Goal: Use online tool/utility: Utilize a website feature to perform a specific function

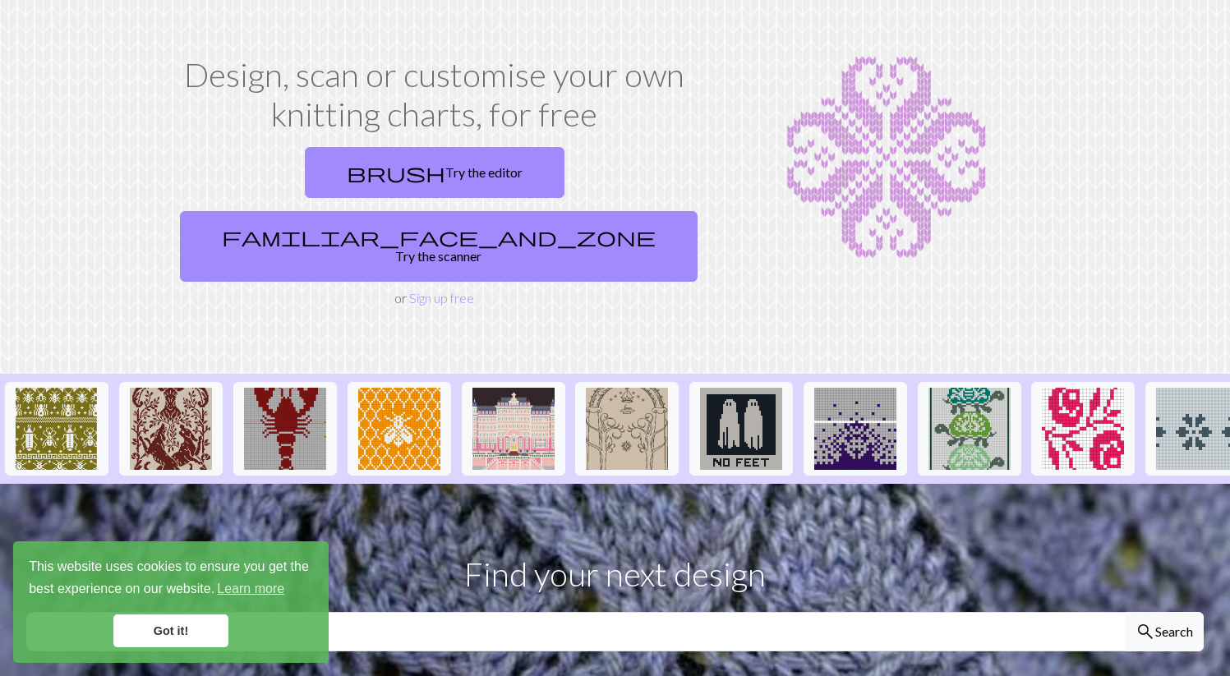
scroll to position [64, 0]
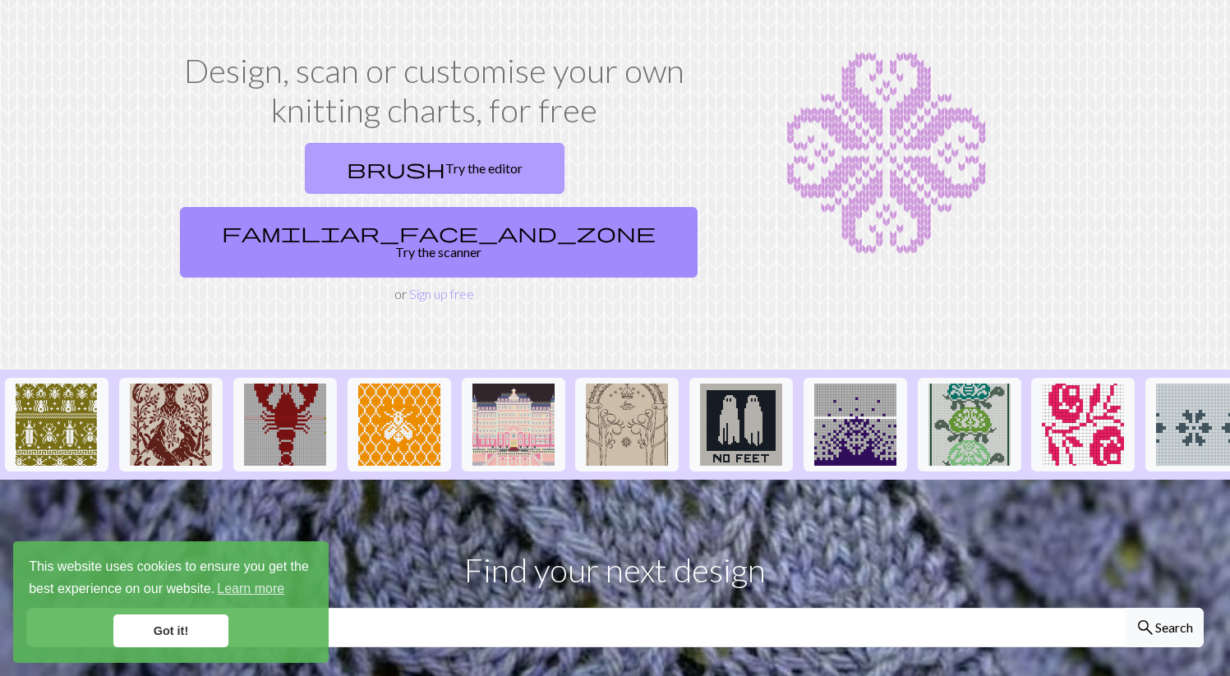
click at [358, 162] on link "brush Try the editor" at bounding box center [435, 168] width 260 height 51
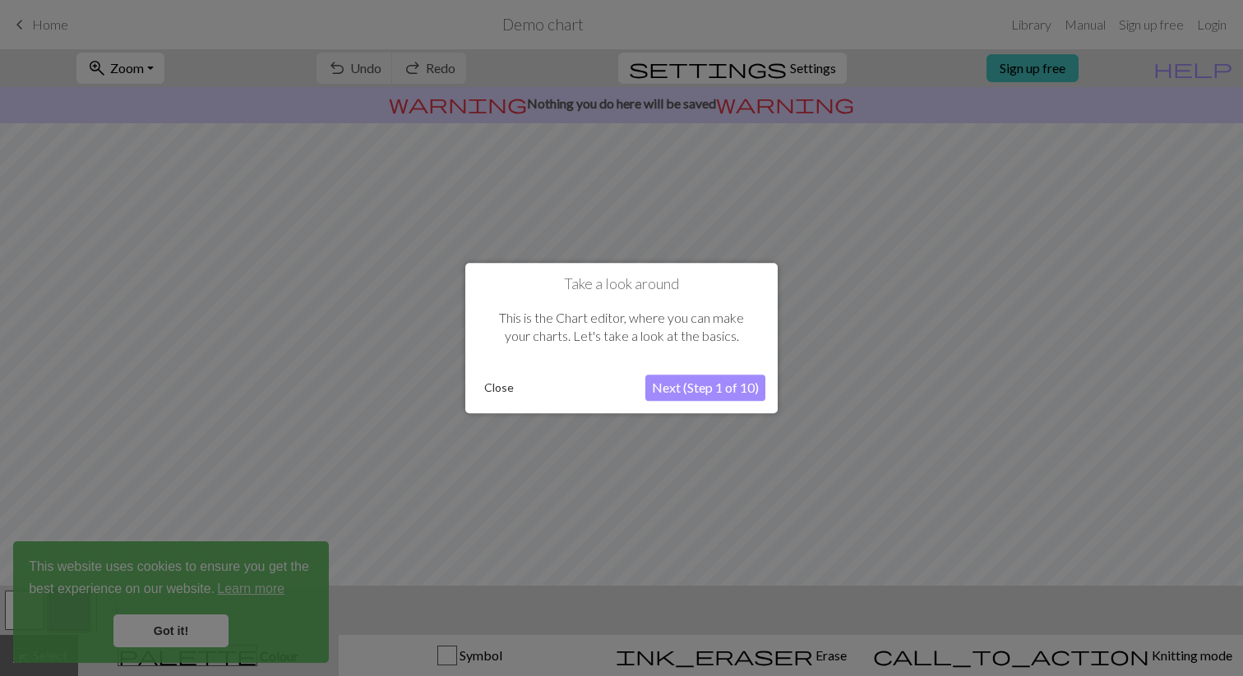
click at [505, 390] on button "Close" at bounding box center [498, 388] width 43 height 25
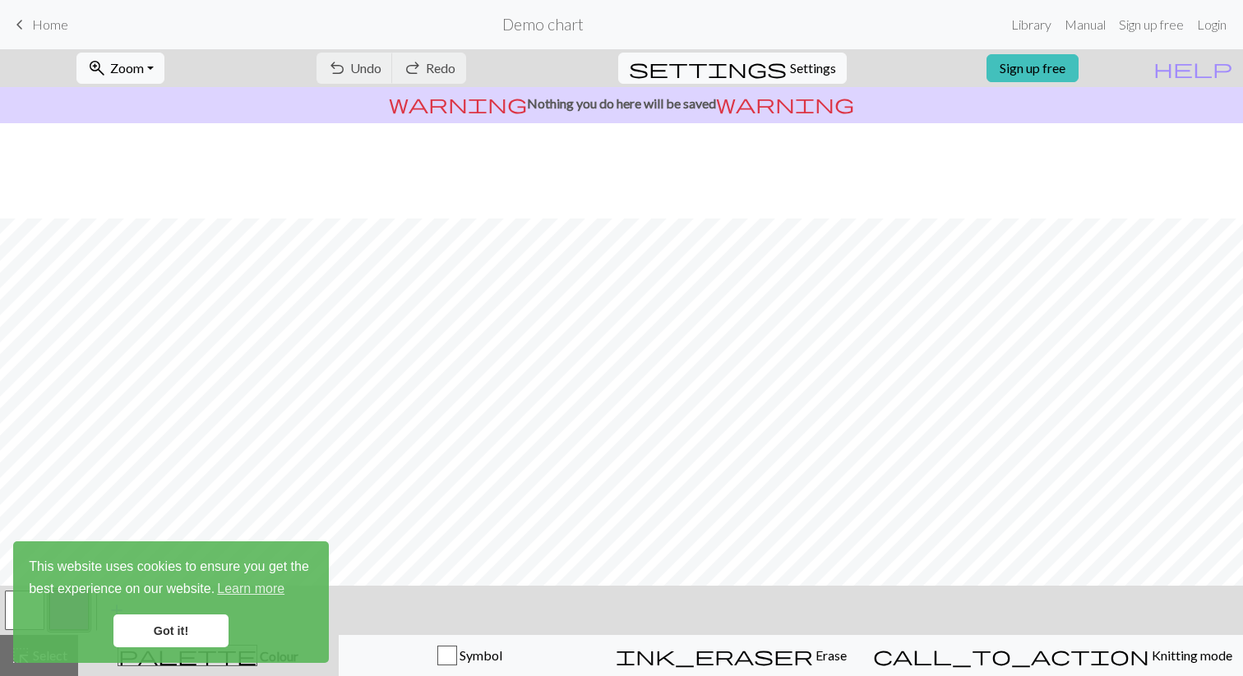
scroll to position [150, 0]
click at [428, 81] on div "undo Undo Undo redo Redo Redo" at bounding box center [391, 68] width 174 height 38
click at [441, 72] on div "undo Undo Undo redo Redo Redo" at bounding box center [391, 68] width 174 height 38
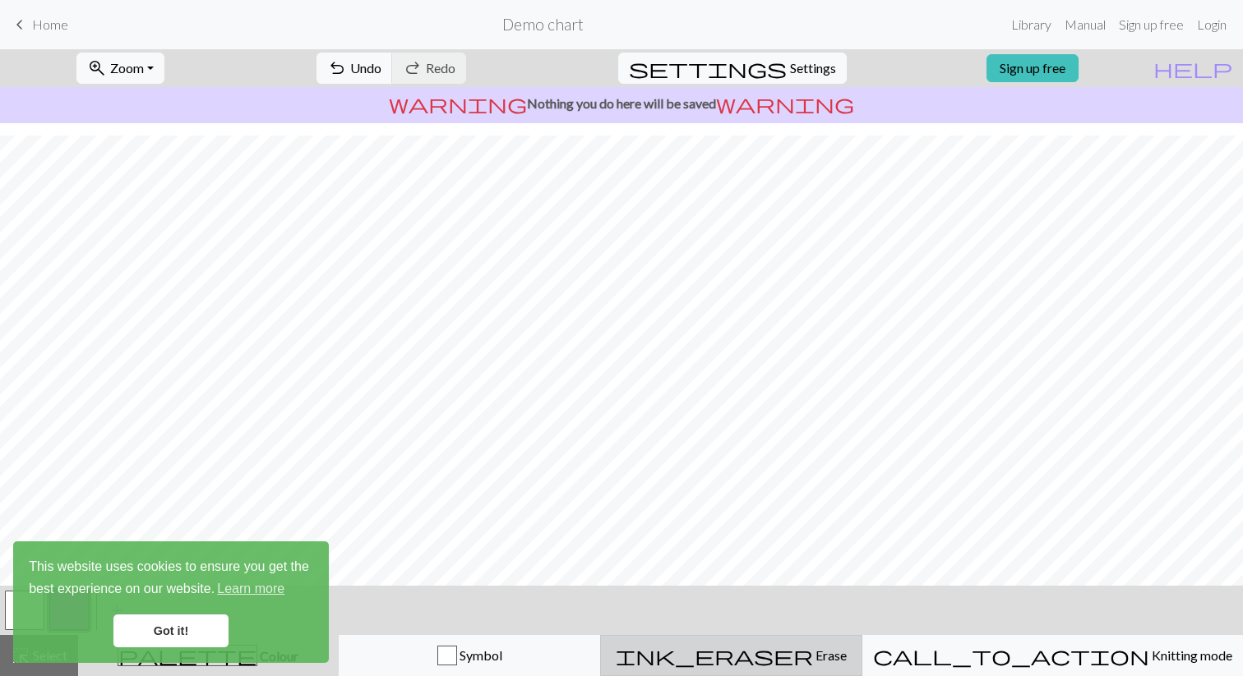
click at [849, 655] on div "ink_eraser Erase Erase" at bounding box center [731, 656] width 241 height 20
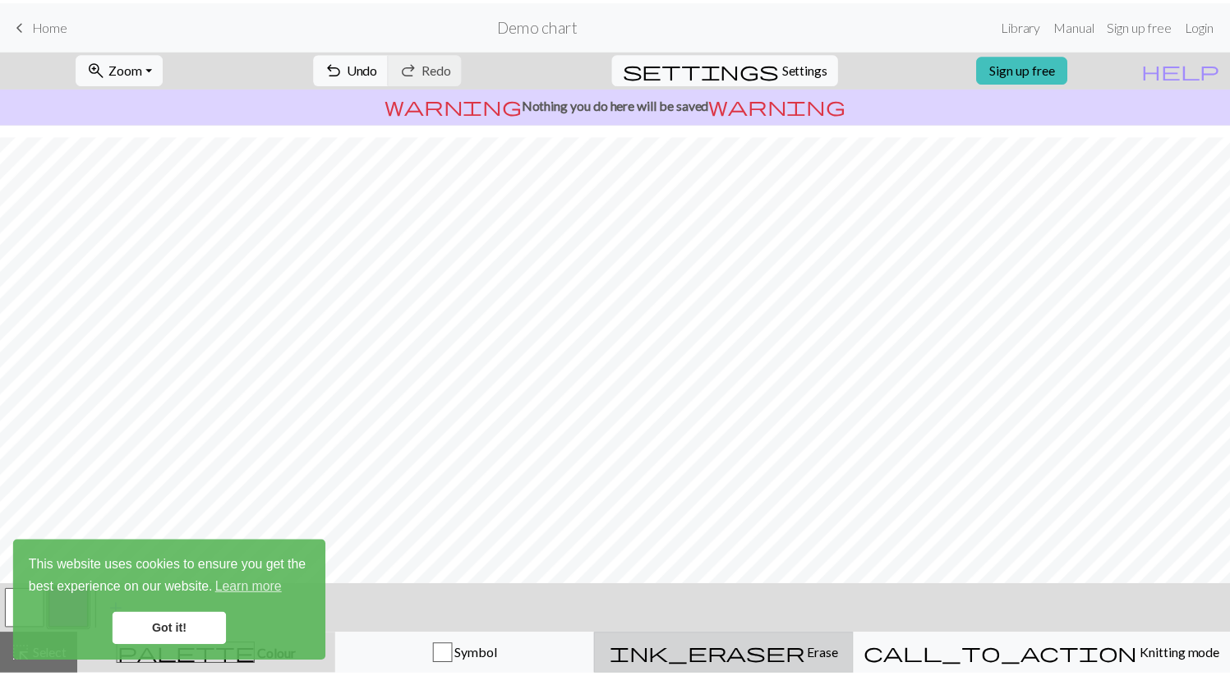
scroll to position [100, 0]
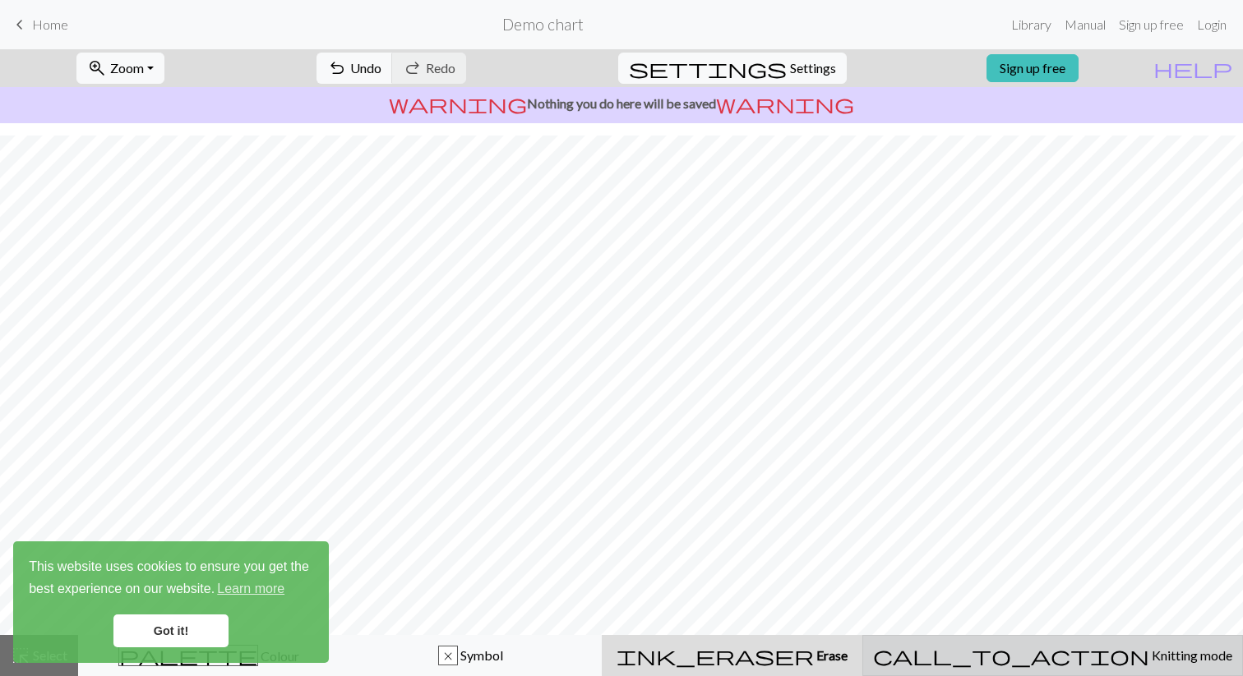
click at [1058, 663] on span "call_to_action" at bounding box center [1011, 655] width 276 height 23
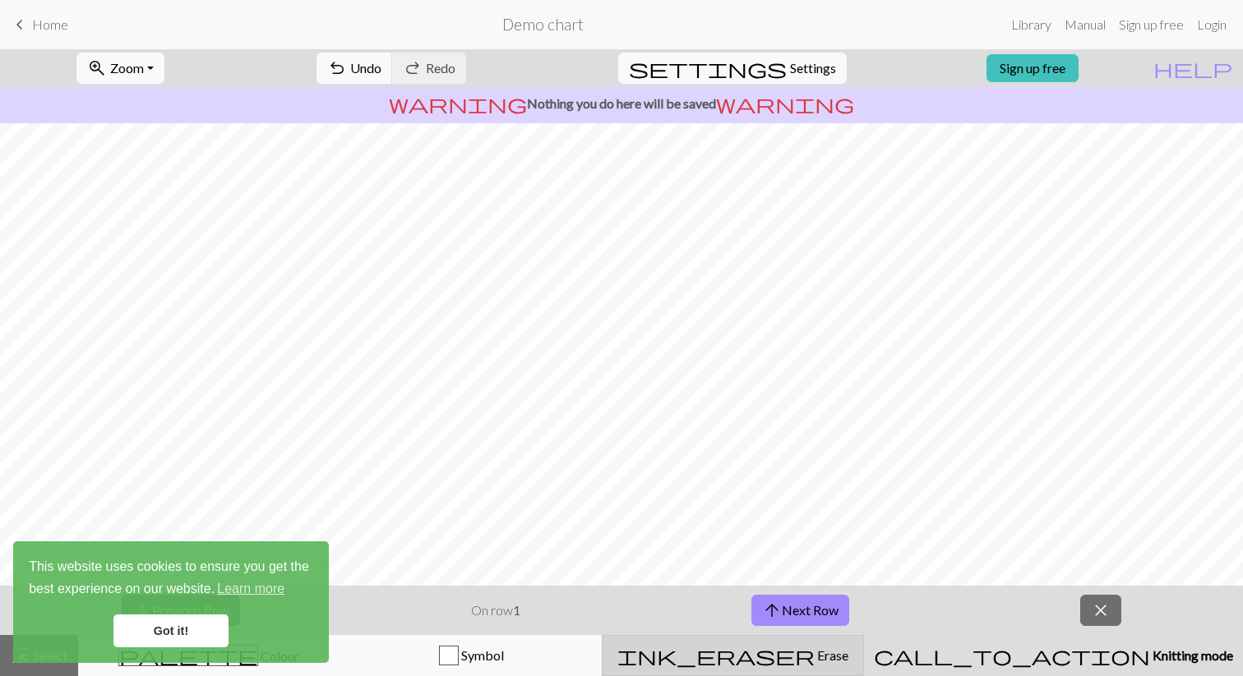
click at [853, 646] on div "ink_eraser Erase Erase" at bounding box center [732, 656] width 241 height 20
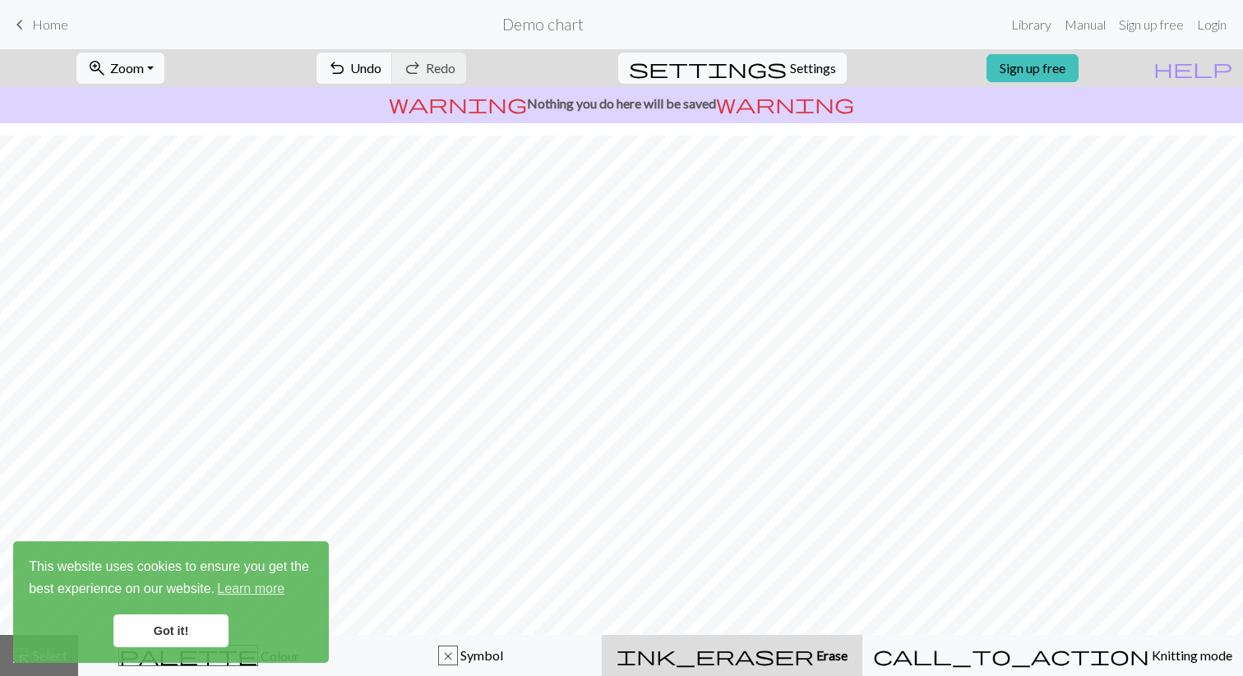
click at [204, 615] on link "Got it!" at bounding box center [170, 631] width 115 height 33
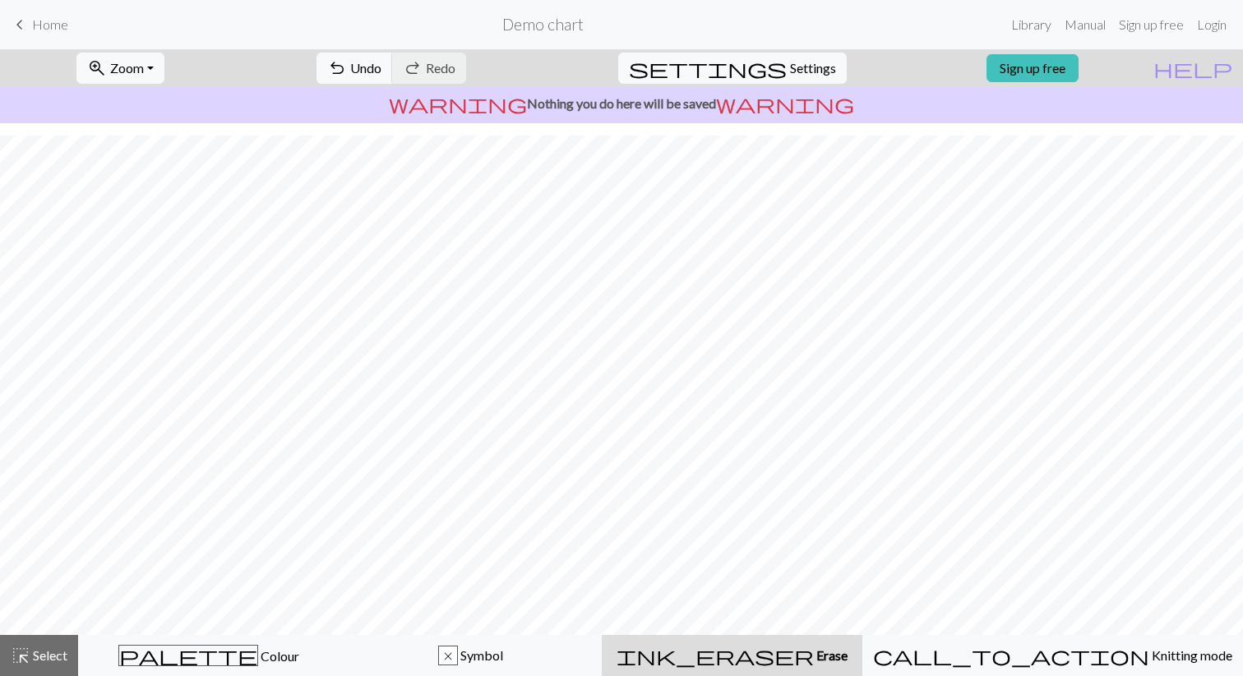
click at [210, 648] on div "This website uses cookies to ensure you get the best experience on our website.…" at bounding box center [171, 603] width 316 height 122
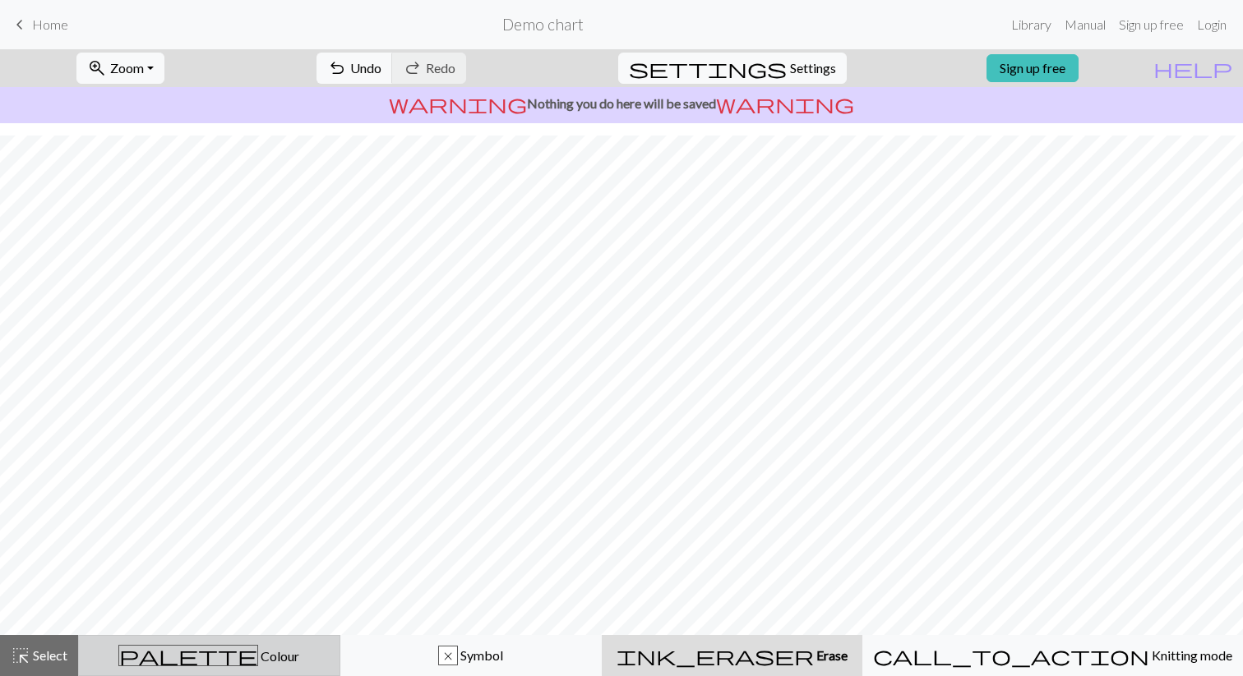
click at [248, 667] on button "palette Colour Colour" at bounding box center [209, 655] width 262 height 41
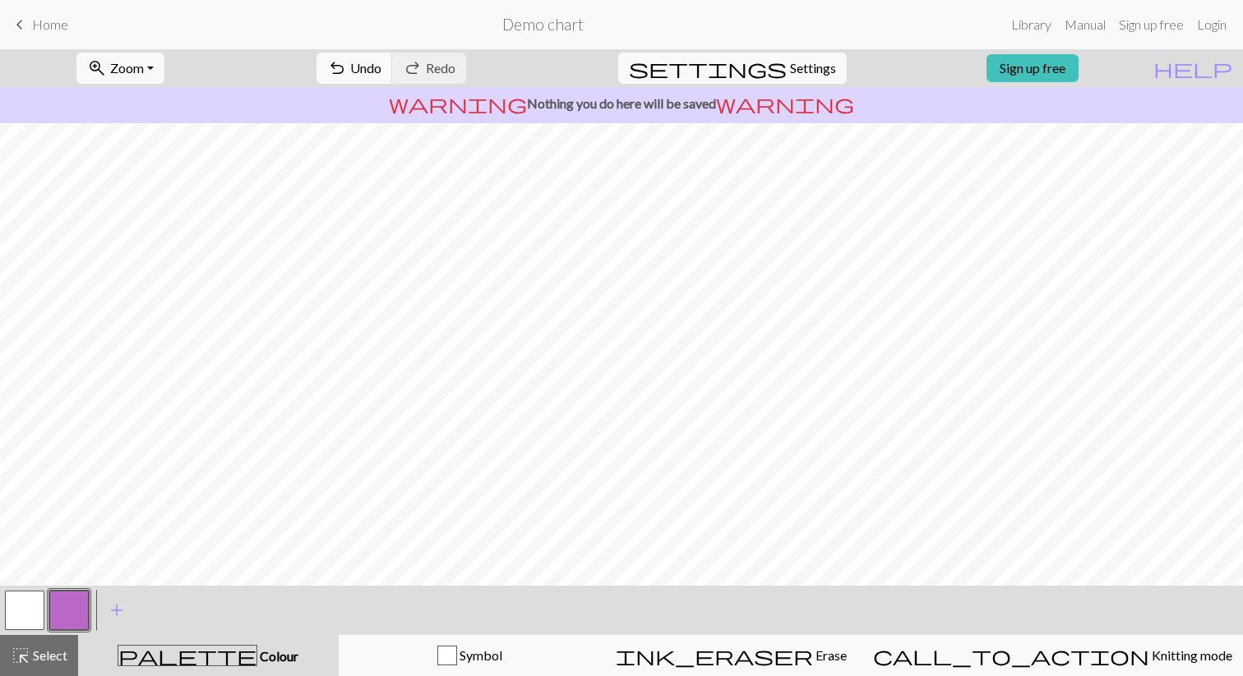
click at [54, 17] on span "Home" at bounding box center [50, 24] width 36 height 16
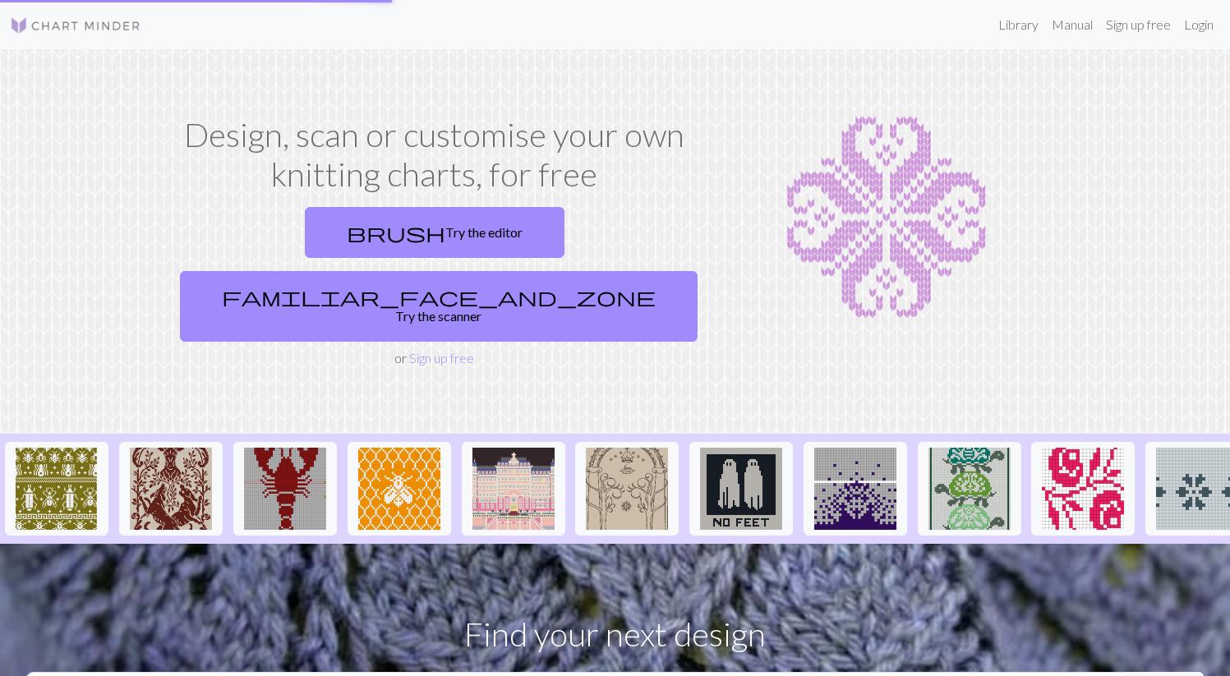
click at [46, 30] on img at bounding box center [75, 26] width 131 height 20
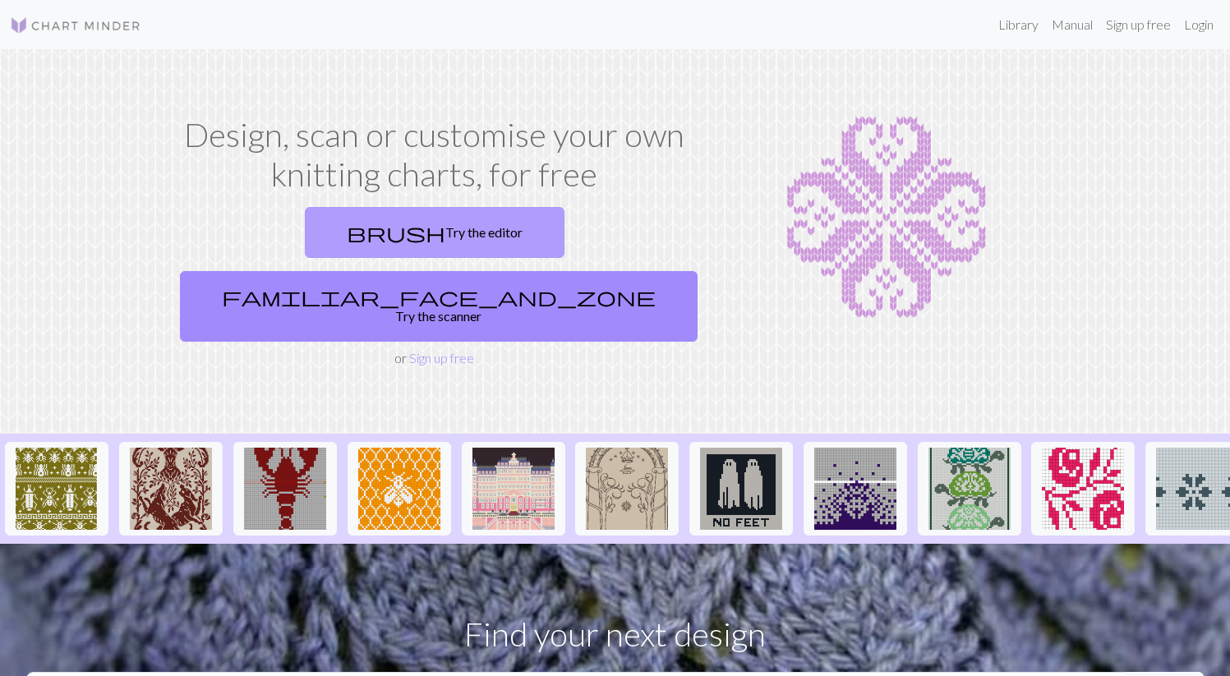
scroll to position [2, 0]
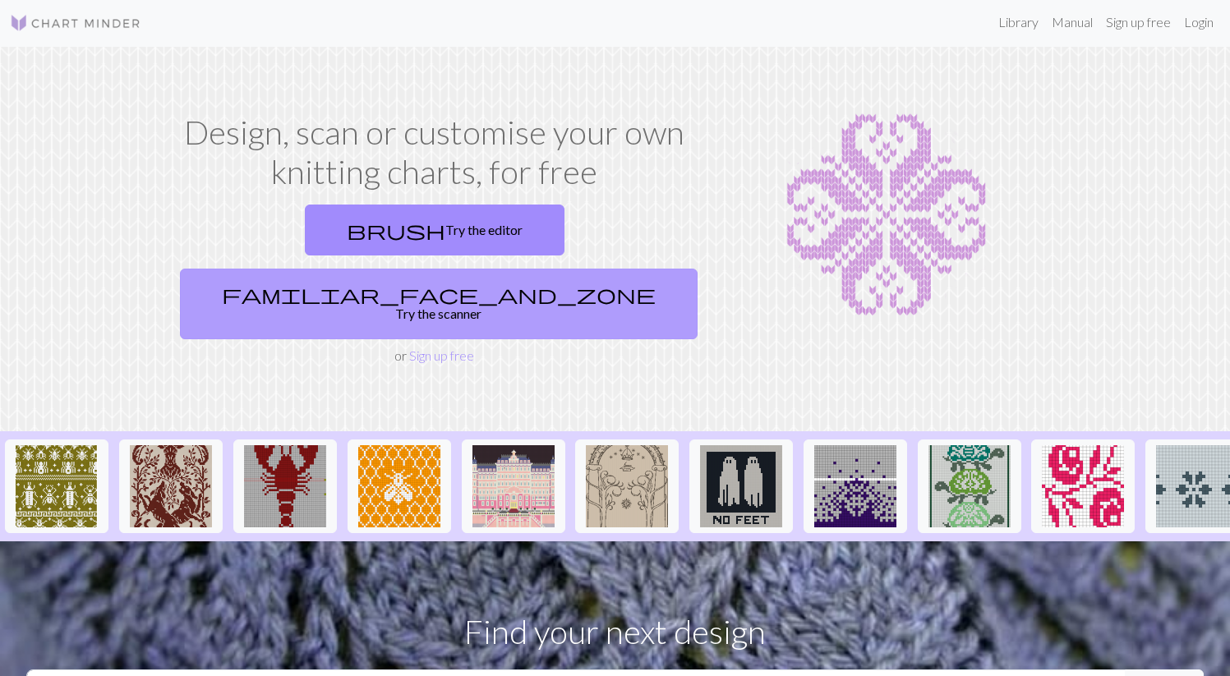
click at [587, 269] on link "familiar_face_and_zone Try the scanner" at bounding box center [439, 304] width 518 height 71
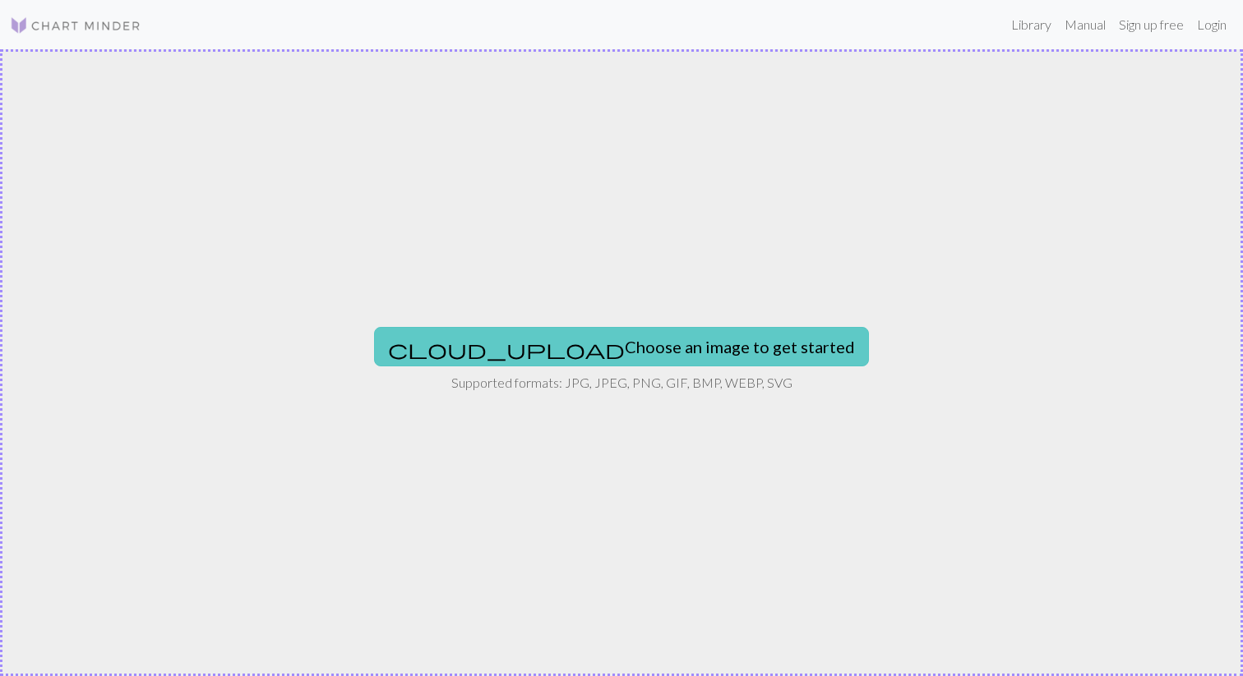
click at [562, 348] on button "cloud_upload Choose an image to get started" at bounding box center [621, 346] width 495 height 39
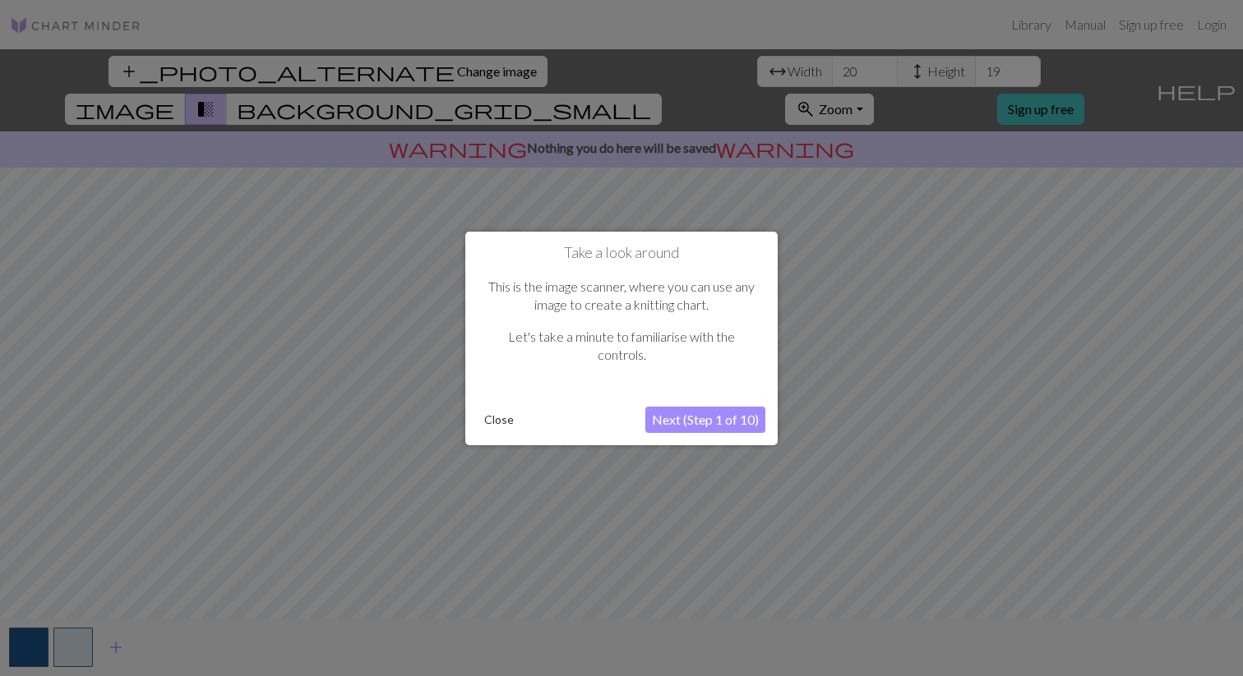
click at [695, 420] on button "Next (Step 1 of 10)" at bounding box center [705, 420] width 120 height 26
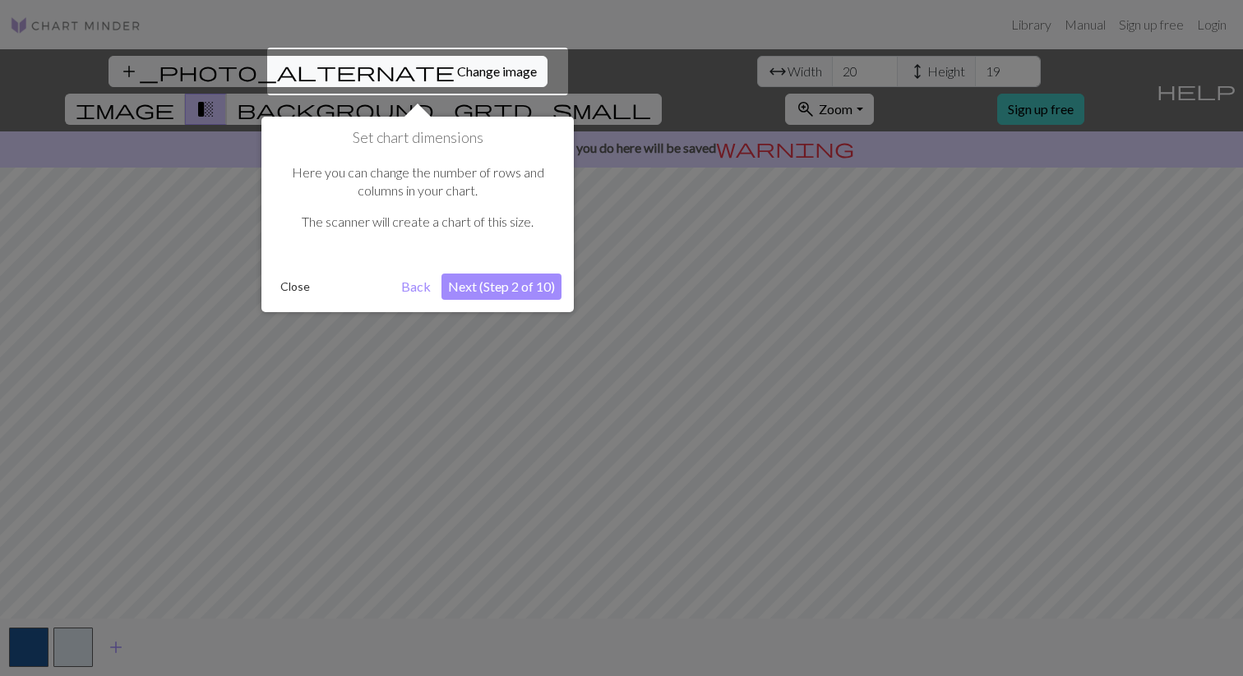
click at [502, 283] on button "Next (Step 2 of 10)" at bounding box center [501, 287] width 120 height 26
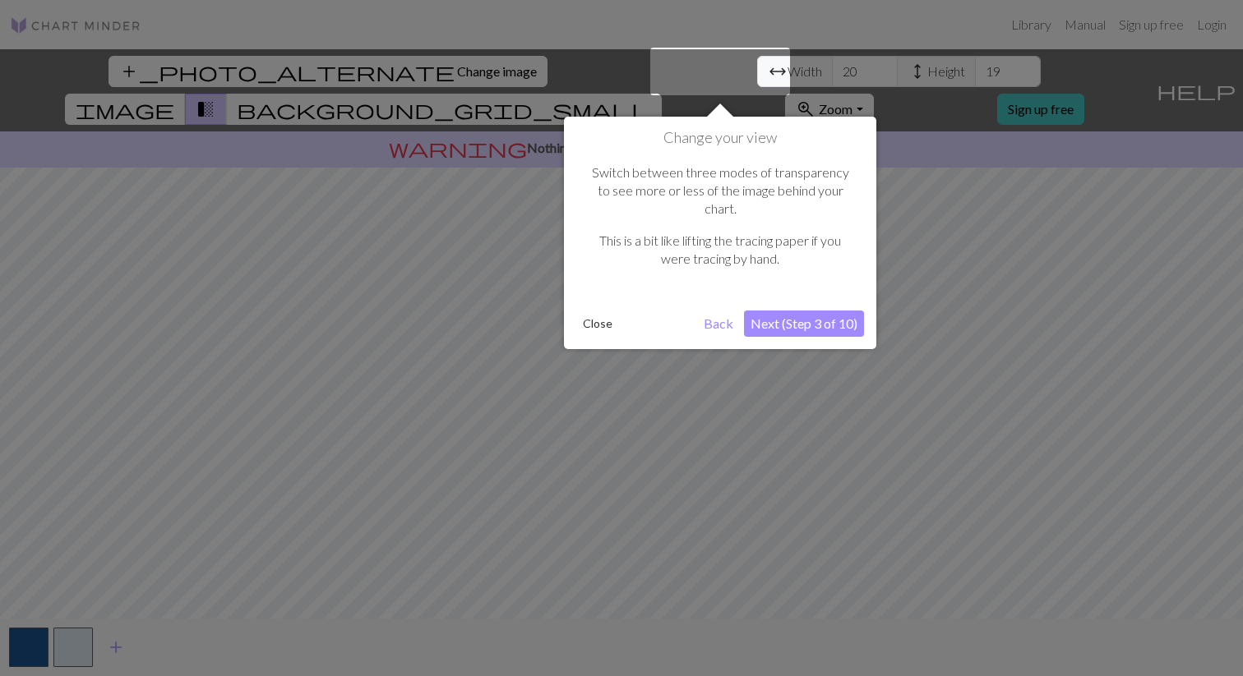
click at [819, 311] on button "Next (Step 3 of 10)" at bounding box center [804, 324] width 120 height 26
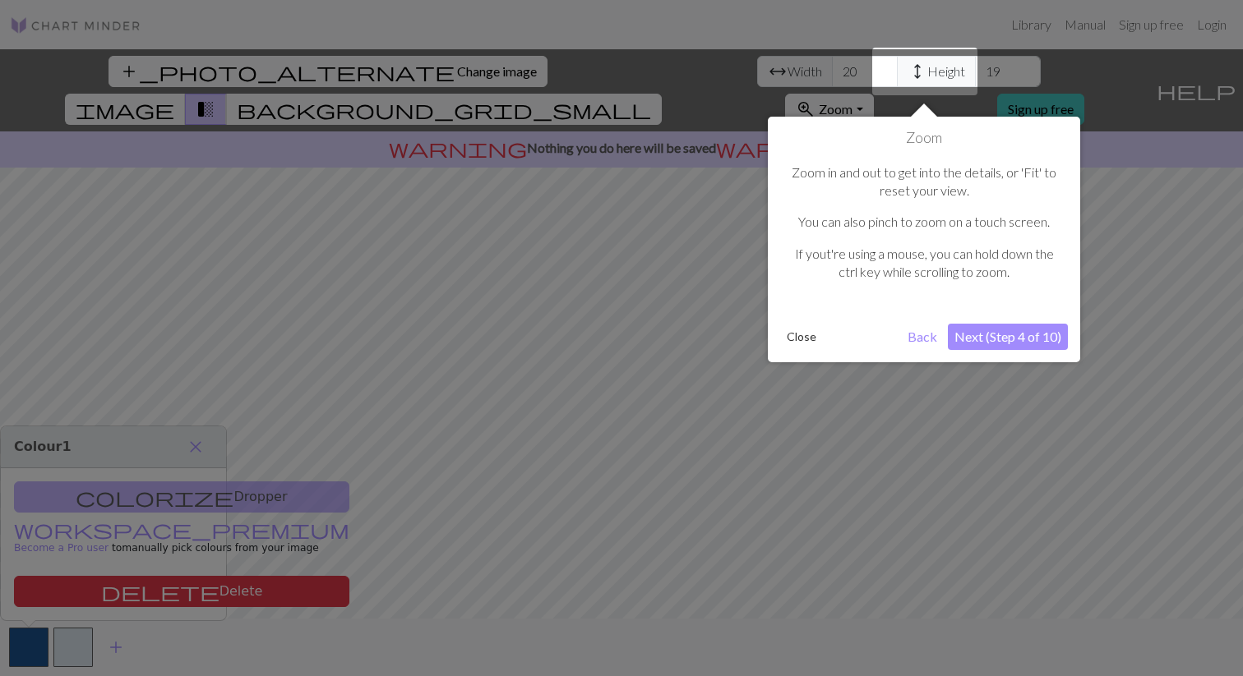
click at [999, 340] on button "Next (Step 4 of 10)" at bounding box center [1008, 337] width 120 height 26
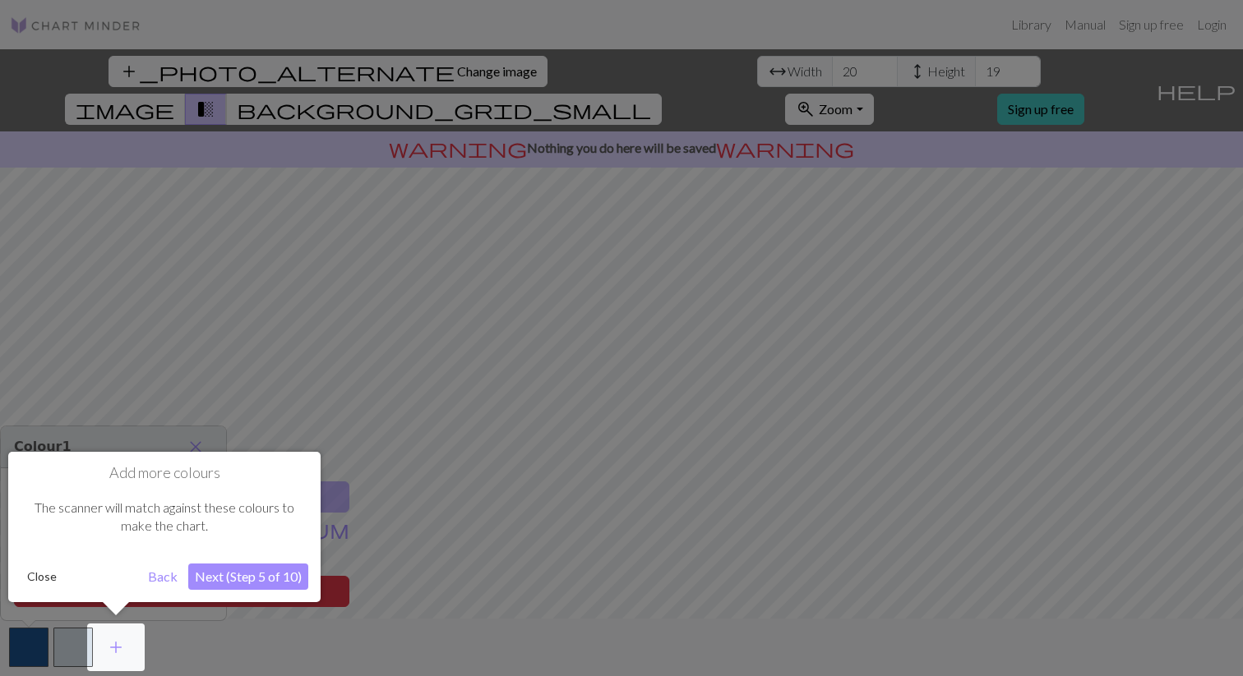
click at [168, 579] on button "Back" at bounding box center [162, 577] width 43 height 26
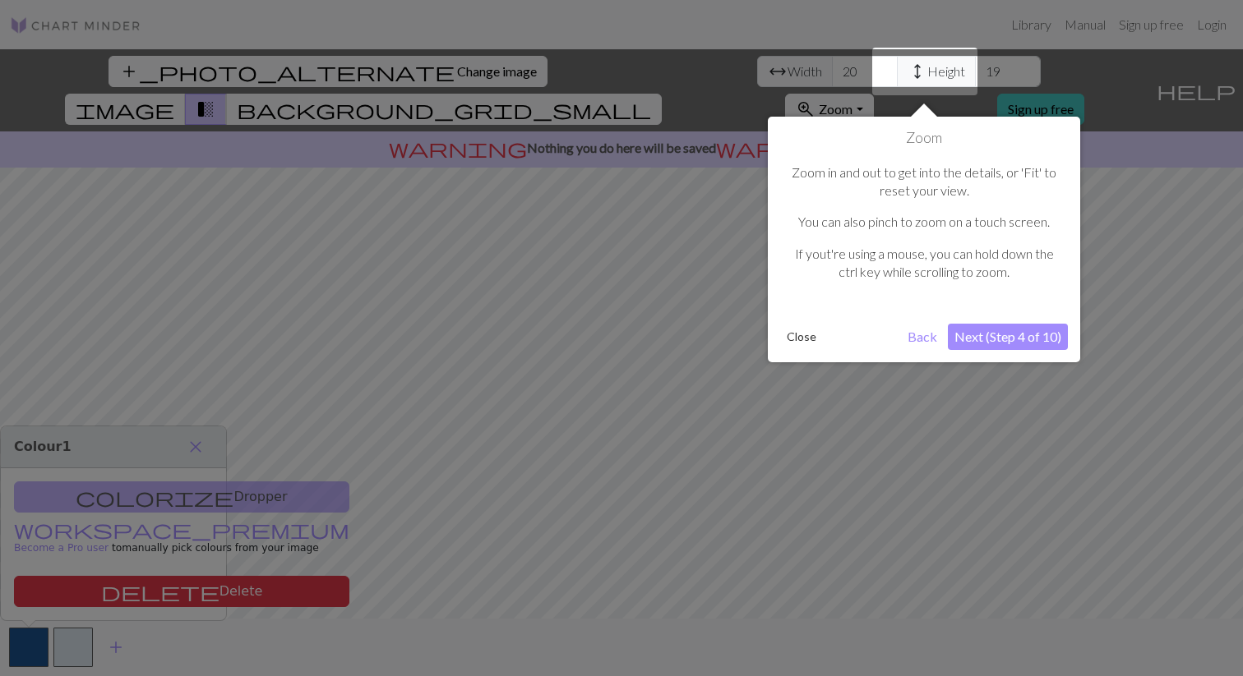
click at [1033, 330] on button "Next (Step 4 of 10)" at bounding box center [1008, 337] width 120 height 26
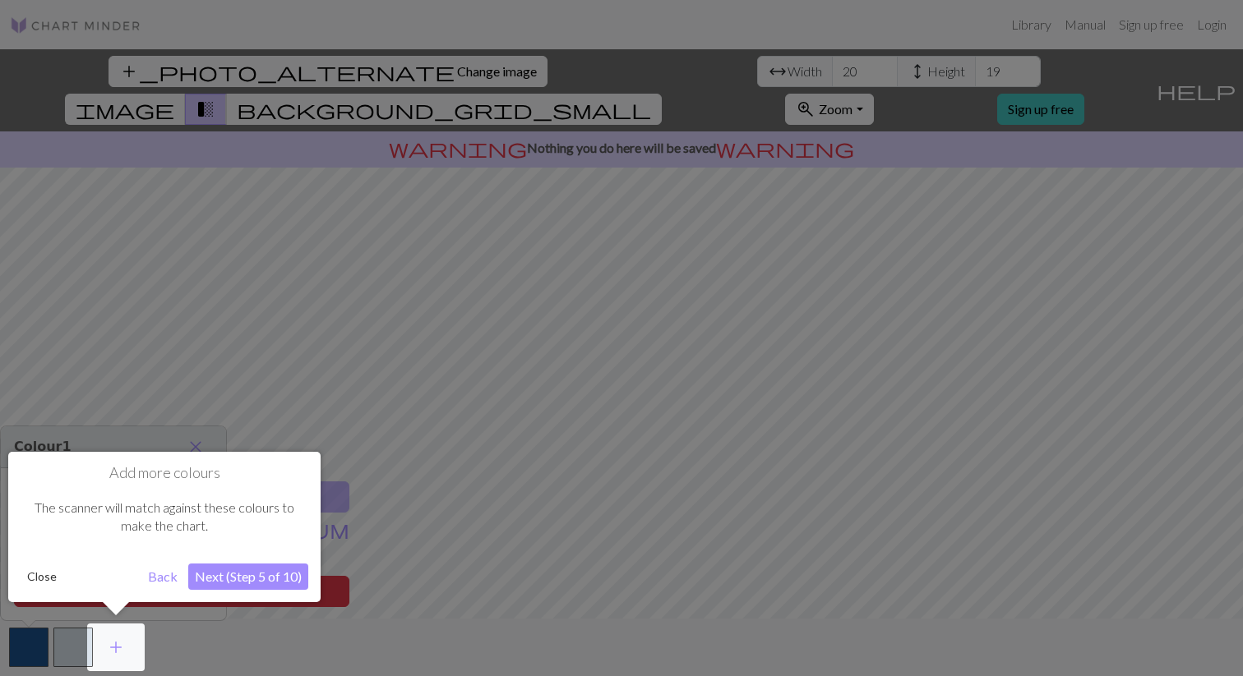
click at [221, 575] on button "Next (Step 5 of 10)" at bounding box center [248, 577] width 120 height 26
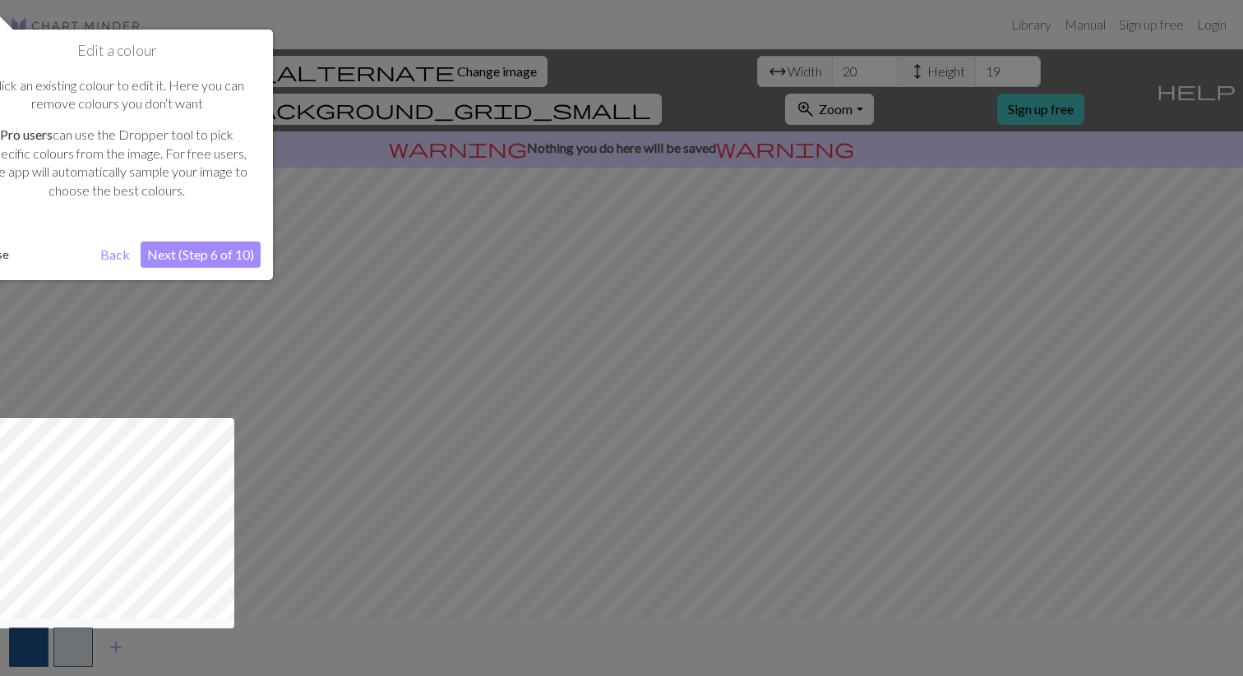
click at [228, 254] on button "Next (Step 6 of 10)" at bounding box center [201, 255] width 120 height 26
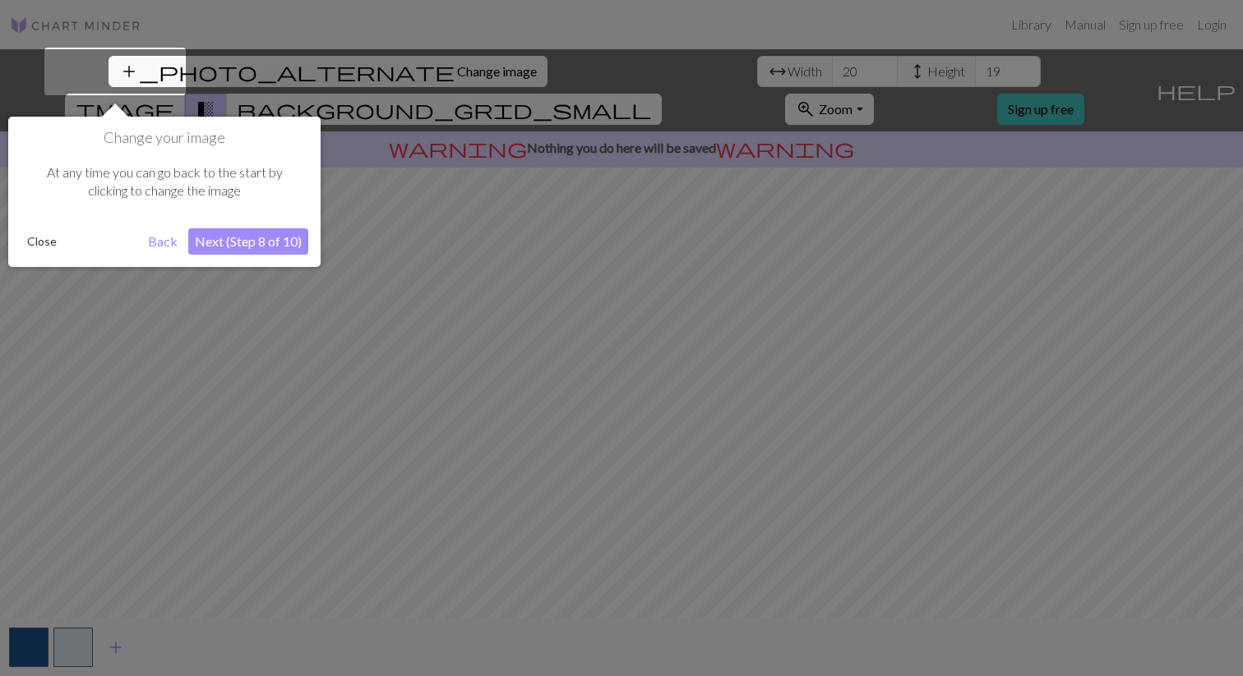
click at [32, 247] on button "Close" at bounding box center [42, 241] width 43 height 25
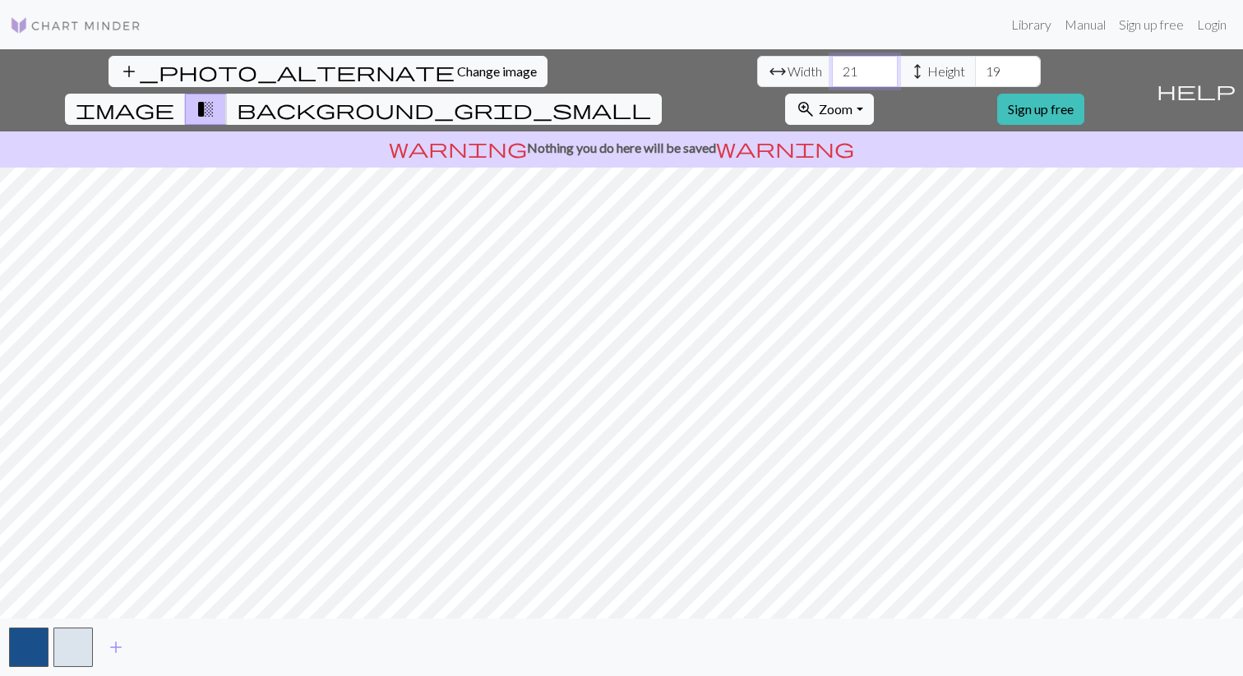
click at [832, 66] on input "21" at bounding box center [865, 71] width 66 height 31
click at [832, 66] on input "22" at bounding box center [865, 71] width 66 height 31
click at [832, 66] on input "23" at bounding box center [865, 71] width 66 height 31
click at [832, 66] on input "24" at bounding box center [865, 71] width 66 height 31
click at [832, 66] on input "25" at bounding box center [865, 71] width 66 height 31
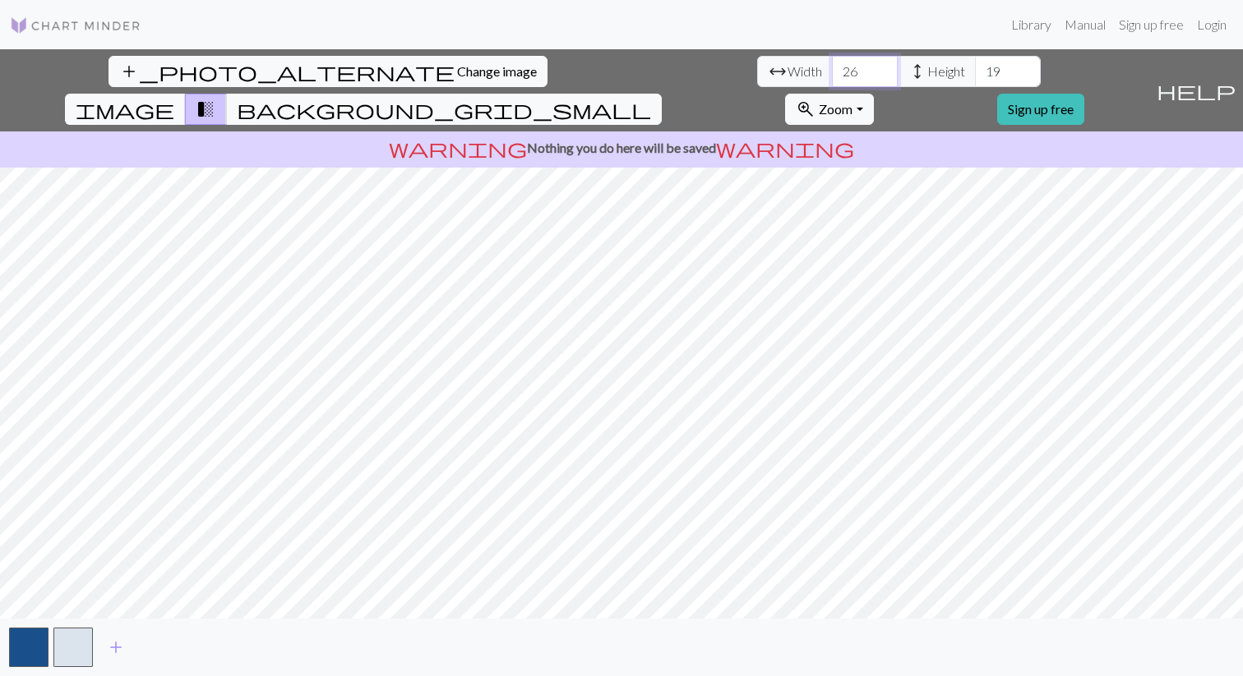
click at [832, 66] on input "26" at bounding box center [865, 71] width 66 height 31
click at [832, 66] on input "27" at bounding box center [865, 71] width 66 height 31
click at [832, 66] on input "28" at bounding box center [865, 71] width 66 height 31
click at [832, 66] on input "29" at bounding box center [865, 71] width 66 height 31
click at [832, 66] on input "30" at bounding box center [865, 71] width 66 height 31
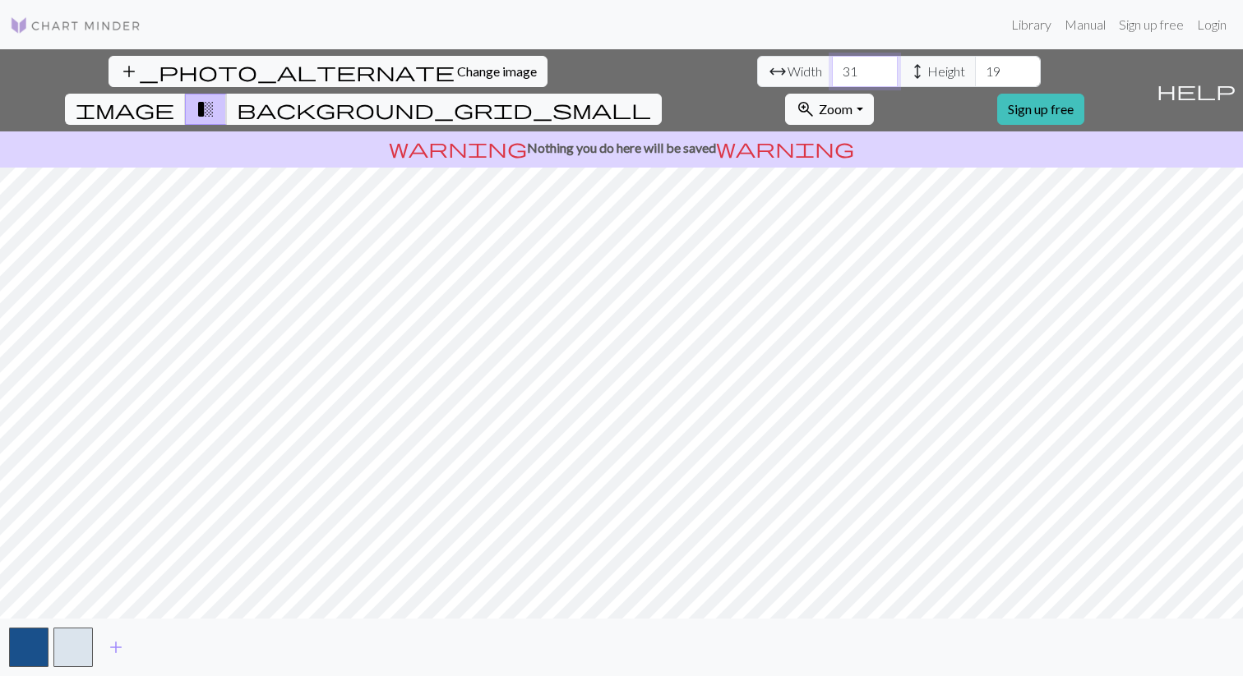
click at [832, 66] on input "31" at bounding box center [865, 71] width 66 height 31
click at [832, 66] on input "32" at bounding box center [865, 71] width 66 height 31
click at [832, 66] on input "33" at bounding box center [865, 71] width 66 height 31
click at [832, 66] on input "34" at bounding box center [865, 71] width 66 height 31
click at [832, 66] on input "35" at bounding box center [865, 71] width 66 height 31
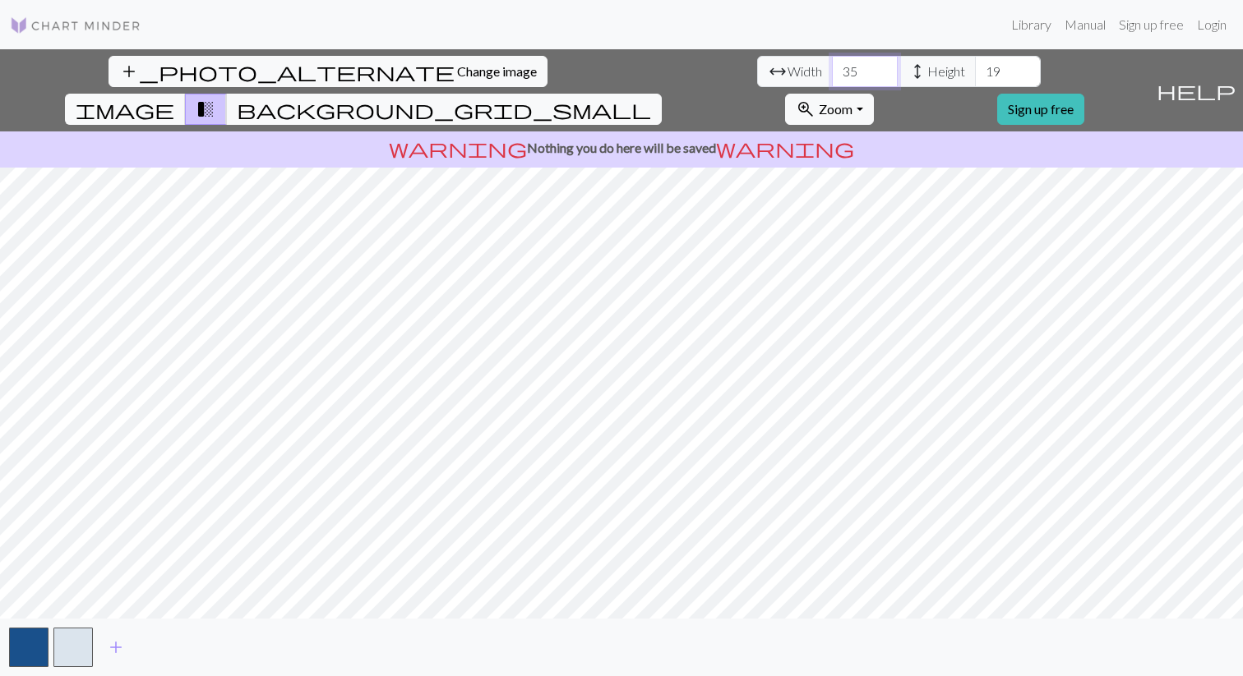
click at [832, 66] on input "36" at bounding box center [865, 71] width 66 height 31
click at [832, 66] on input "37" at bounding box center [865, 71] width 66 height 31
click at [832, 66] on input "38" at bounding box center [865, 71] width 66 height 31
click at [832, 66] on input "39" at bounding box center [865, 71] width 66 height 31
click at [832, 66] on input "40" at bounding box center [865, 71] width 66 height 31
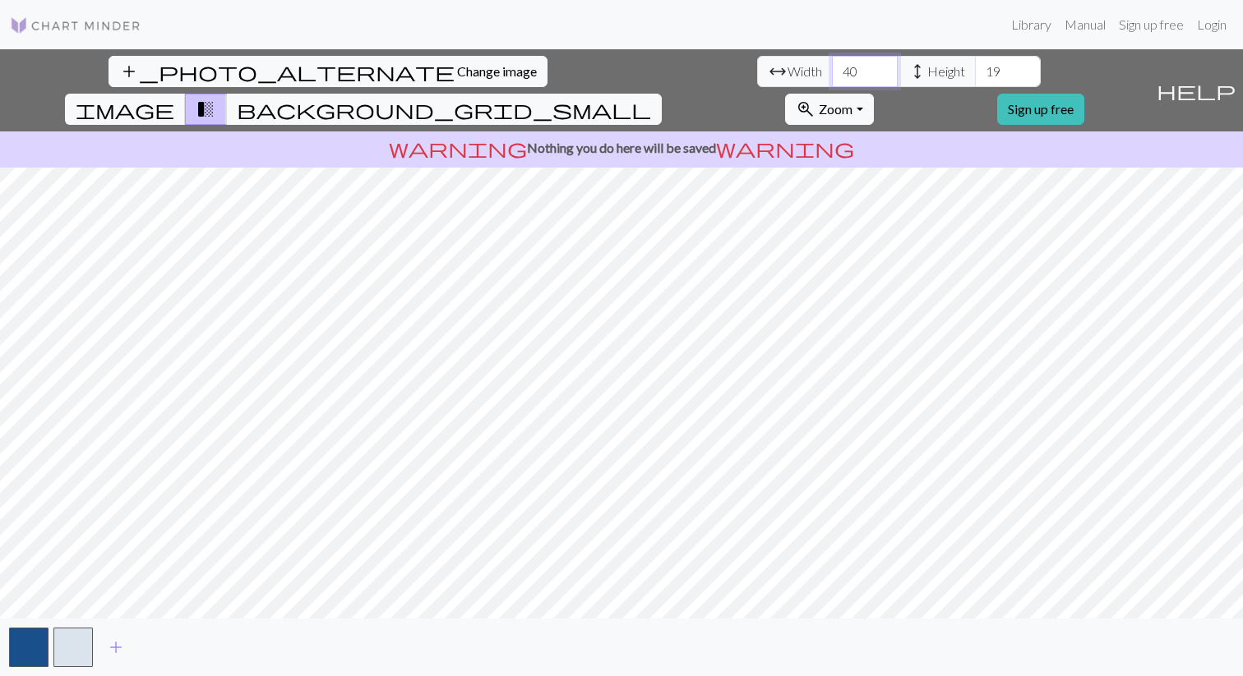
click at [832, 66] on input "41" at bounding box center [865, 71] width 66 height 31
type input "40"
click at [832, 76] on input "40" at bounding box center [865, 71] width 66 height 31
click at [975, 69] on input "20" at bounding box center [1008, 71] width 66 height 31
click at [975, 69] on input "21" at bounding box center [1008, 71] width 66 height 31
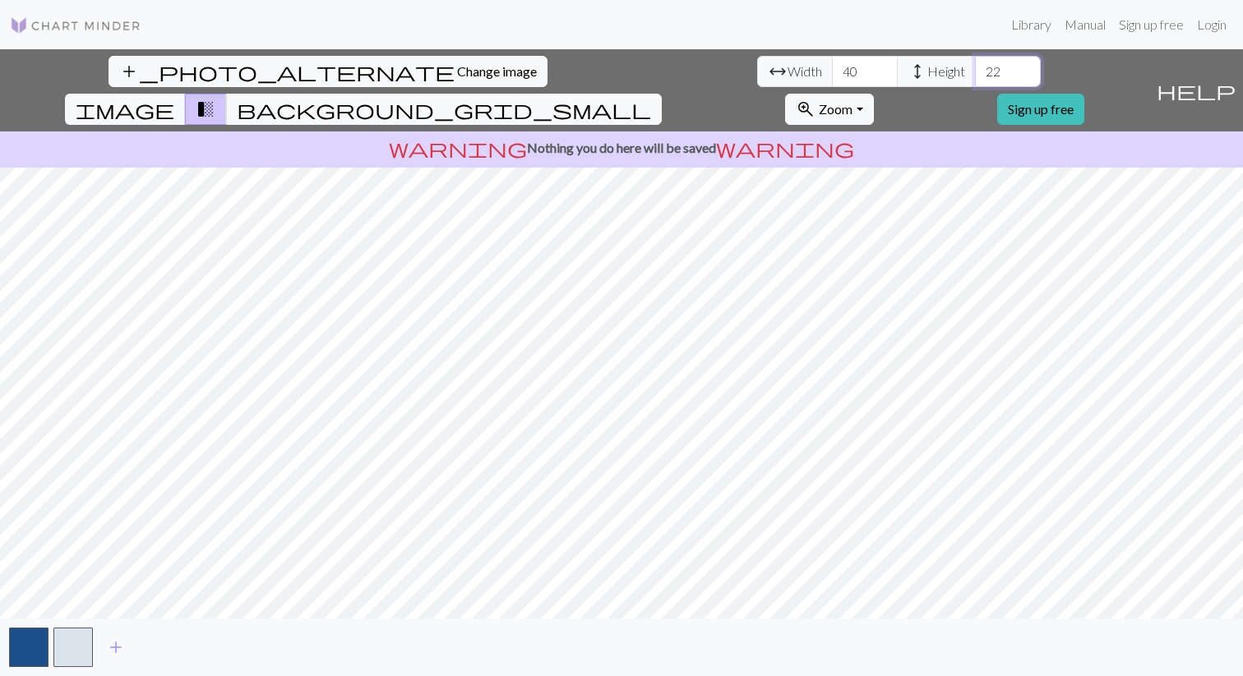
click at [975, 69] on input "22" at bounding box center [1008, 71] width 66 height 31
click at [975, 69] on input "23" at bounding box center [1008, 71] width 66 height 31
click at [975, 69] on input "24" at bounding box center [1008, 71] width 66 height 31
click at [975, 69] on input "25" at bounding box center [1008, 71] width 66 height 31
click at [975, 69] on input "26" at bounding box center [1008, 71] width 66 height 31
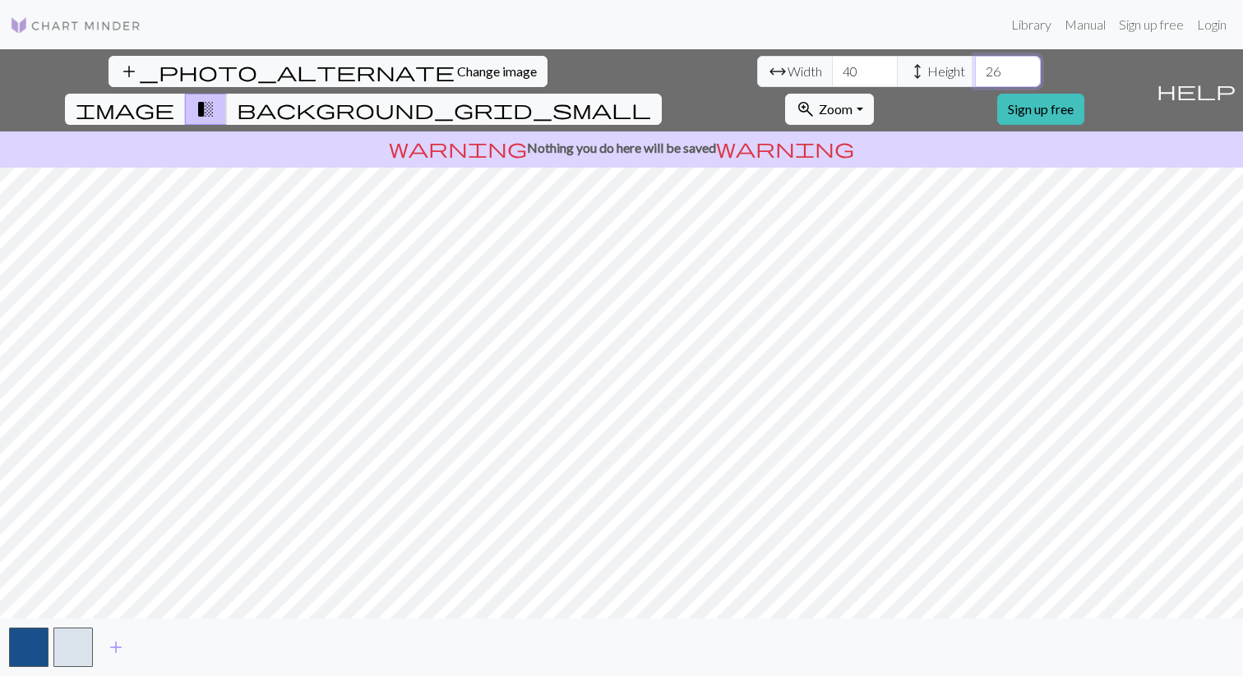
click at [975, 69] on input "27" at bounding box center [1008, 71] width 66 height 31
click at [975, 69] on input "28" at bounding box center [1008, 71] width 66 height 31
click at [975, 69] on input "29" at bounding box center [1008, 71] width 66 height 31
click at [975, 69] on input "30" at bounding box center [1008, 71] width 66 height 31
click at [975, 69] on input "31" at bounding box center [1008, 71] width 66 height 31
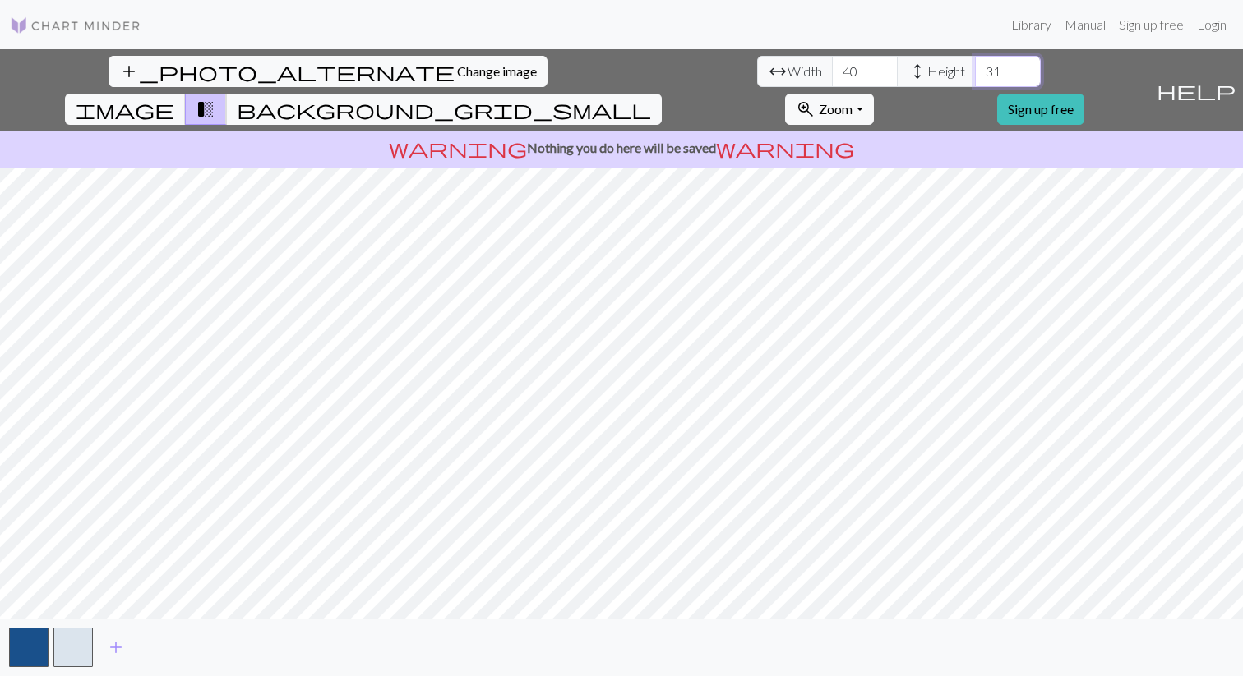
click at [975, 69] on input "32" at bounding box center [1008, 71] width 66 height 31
click at [975, 69] on input "33" at bounding box center [1008, 71] width 66 height 31
click at [975, 69] on input "34" at bounding box center [1008, 71] width 66 height 31
click at [975, 69] on input "35" at bounding box center [1008, 71] width 66 height 31
click at [975, 69] on input "36" at bounding box center [1008, 71] width 66 height 31
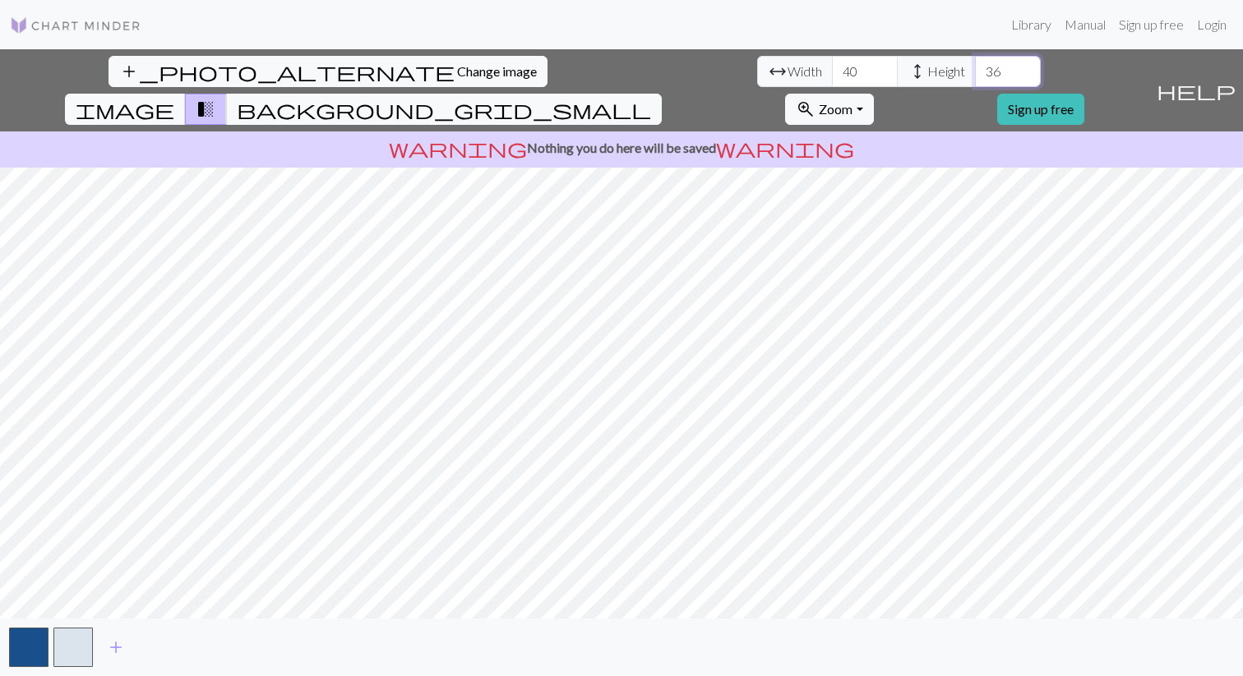
click at [975, 69] on input "37" at bounding box center [1008, 71] width 66 height 31
click at [975, 66] on input "38" at bounding box center [1008, 71] width 66 height 31
click at [975, 66] on input "39" at bounding box center [1008, 71] width 66 height 31
click at [975, 66] on input "40" at bounding box center [1008, 71] width 66 height 31
click at [975, 66] on input "41" at bounding box center [1008, 71] width 66 height 31
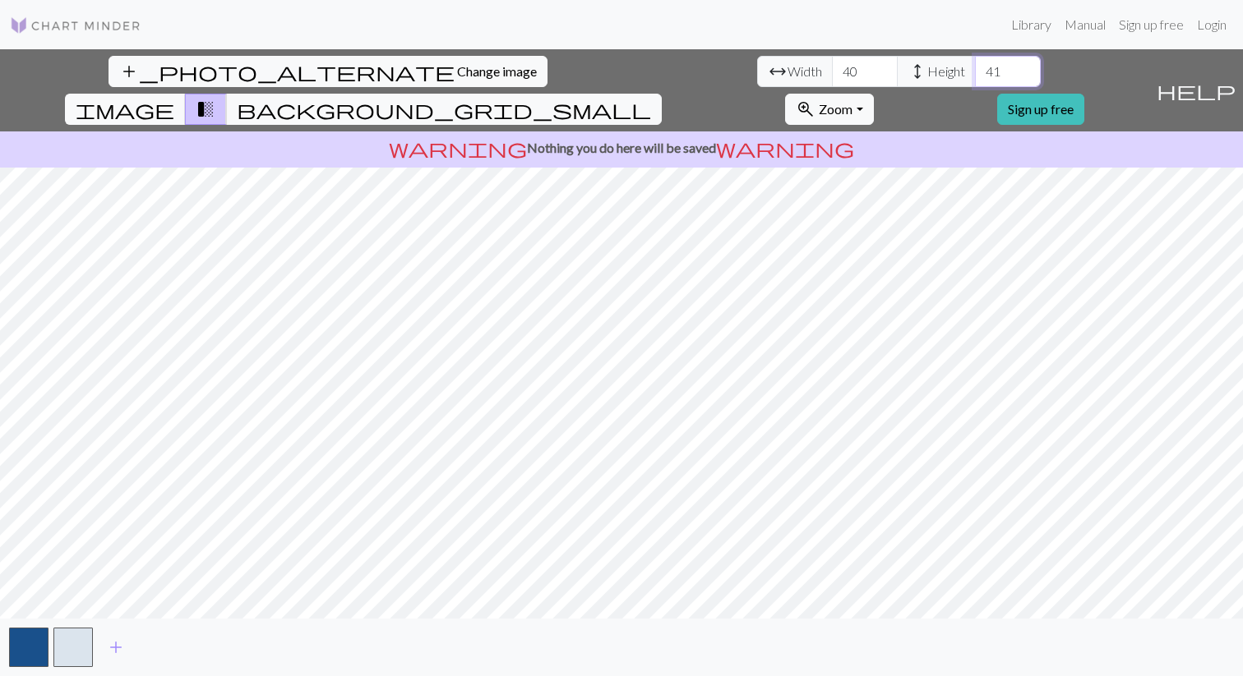
click at [975, 66] on input "42" at bounding box center [1008, 71] width 66 height 31
click at [975, 66] on input "43" at bounding box center [1008, 71] width 66 height 31
click at [975, 66] on input "44" at bounding box center [1008, 71] width 66 height 31
click at [975, 66] on input "45" at bounding box center [1008, 71] width 66 height 31
click at [975, 66] on input "46" at bounding box center [1008, 71] width 66 height 31
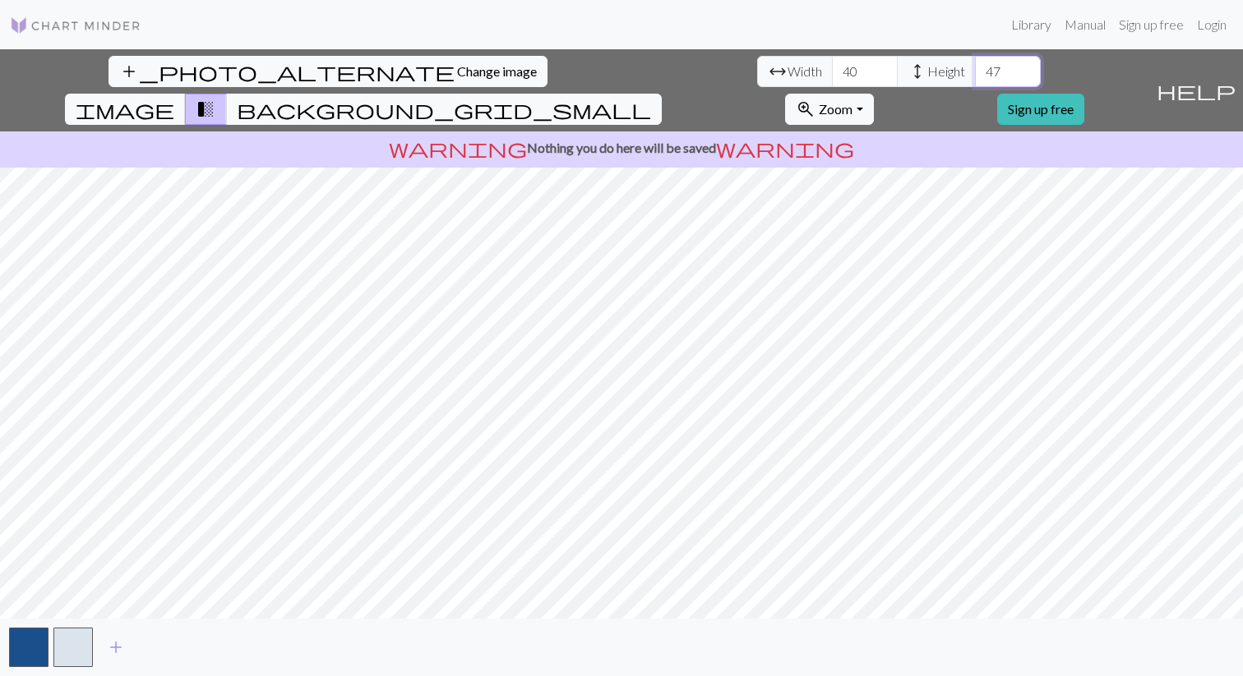
click at [975, 66] on input "47" at bounding box center [1008, 71] width 66 height 31
click at [975, 66] on input "48" at bounding box center [1008, 71] width 66 height 31
click at [975, 66] on input "49" at bounding box center [1008, 71] width 66 height 31
click at [975, 66] on input "50" at bounding box center [1008, 71] width 66 height 31
click at [975, 66] on input "51" at bounding box center [1008, 71] width 66 height 31
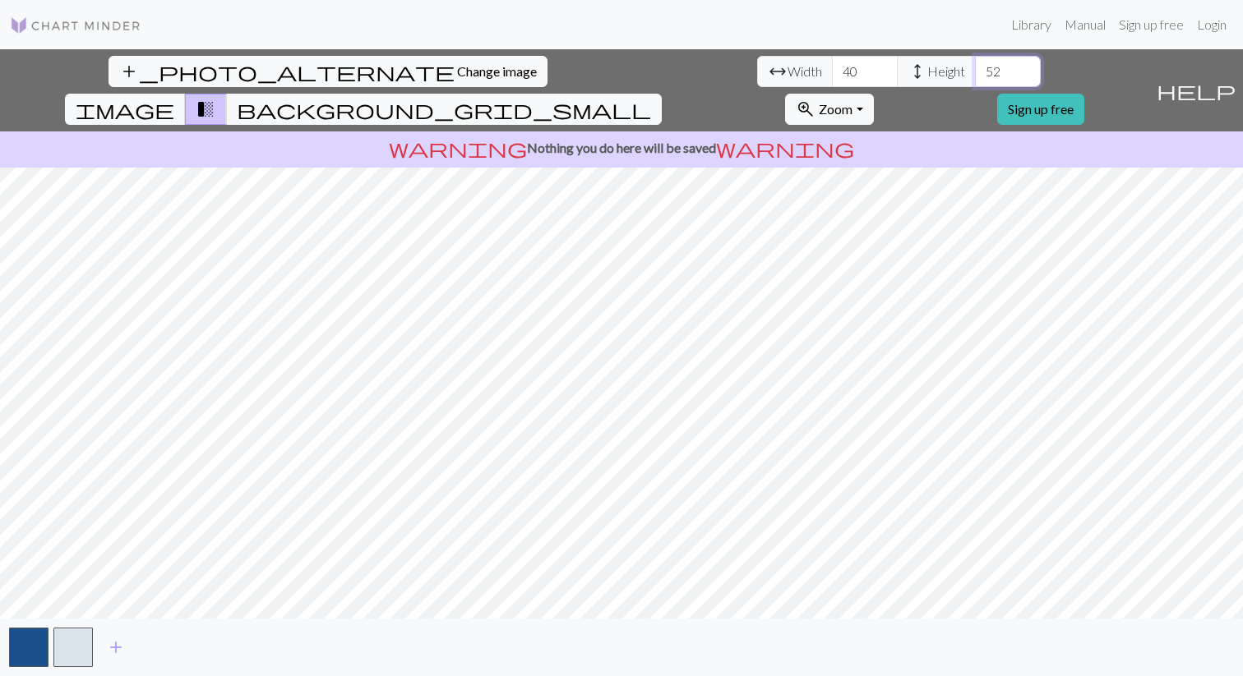
click at [975, 66] on input "52" at bounding box center [1008, 71] width 66 height 31
click at [975, 66] on input "53" at bounding box center [1008, 71] width 66 height 31
click at [975, 66] on input "54" at bounding box center [1008, 71] width 66 height 31
click at [975, 66] on input "55" at bounding box center [1008, 71] width 66 height 31
click at [975, 66] on input "56" at bounding box center [1008, 71] width 66 height 31
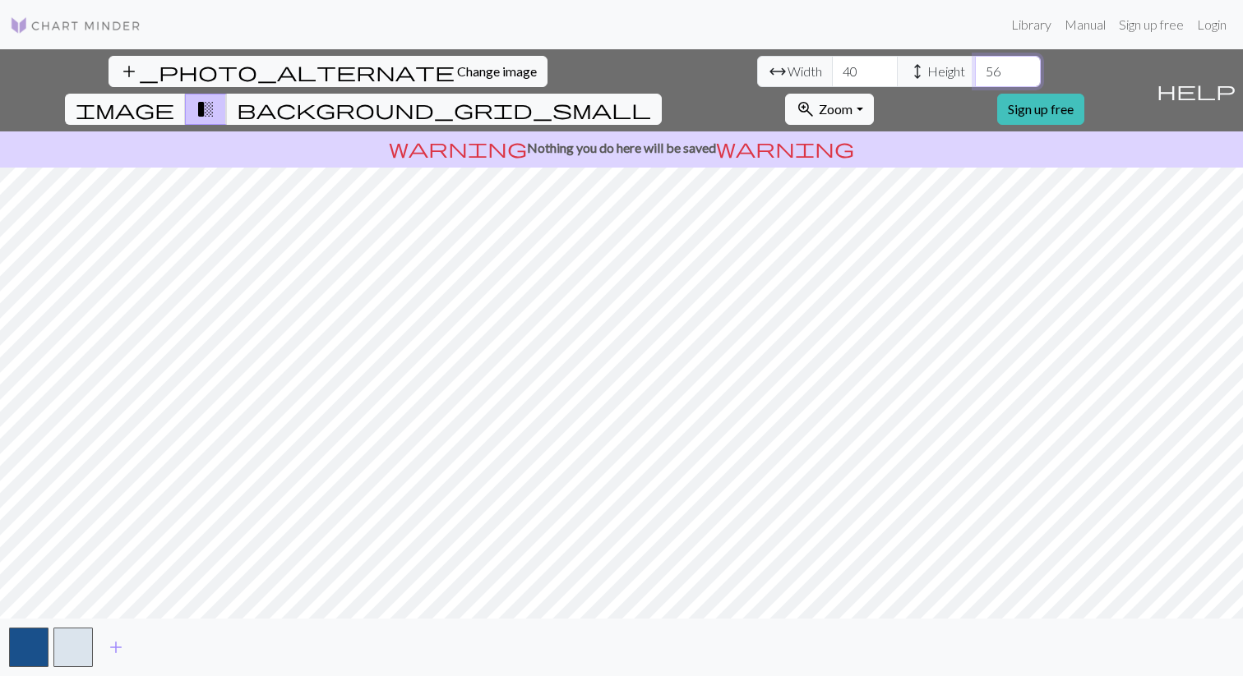
click at [975, 66] on input "57" at bounding box center [1008, 71] width 66 height 31
click at [975, 66] on input "58" at bounding box center [1008, 71] width 66 height 31
click at [975, 66] on input "59" at bounding box center [1008, 71] width 66 height 31
type input "60"
click at [975, 66] on input "60" at bounding box center [1008, 71] width 66 height 31
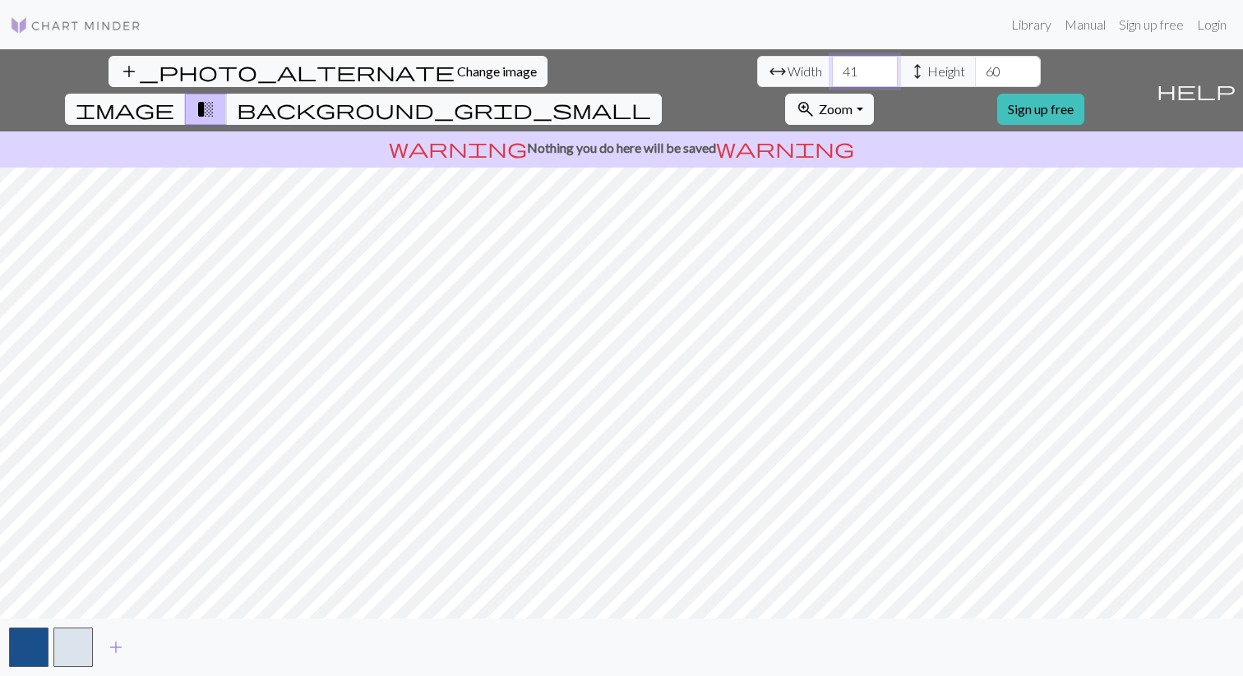
click at [832, 64] on input "41" at bounding box center [865, 71] width 66 height 31
click at [832, 64] on input "42" at bounding box center [865, 71] width 66 height 31
click at [832, 64] on input "43" at bounding box center [865, 71] width 66 height 31
click at [832, 64] on input "44" at bounding box center [865, 71] width 66 height 31
click at [832, 64] on input "45" at bounding box center [865, 71] width 66 height 31
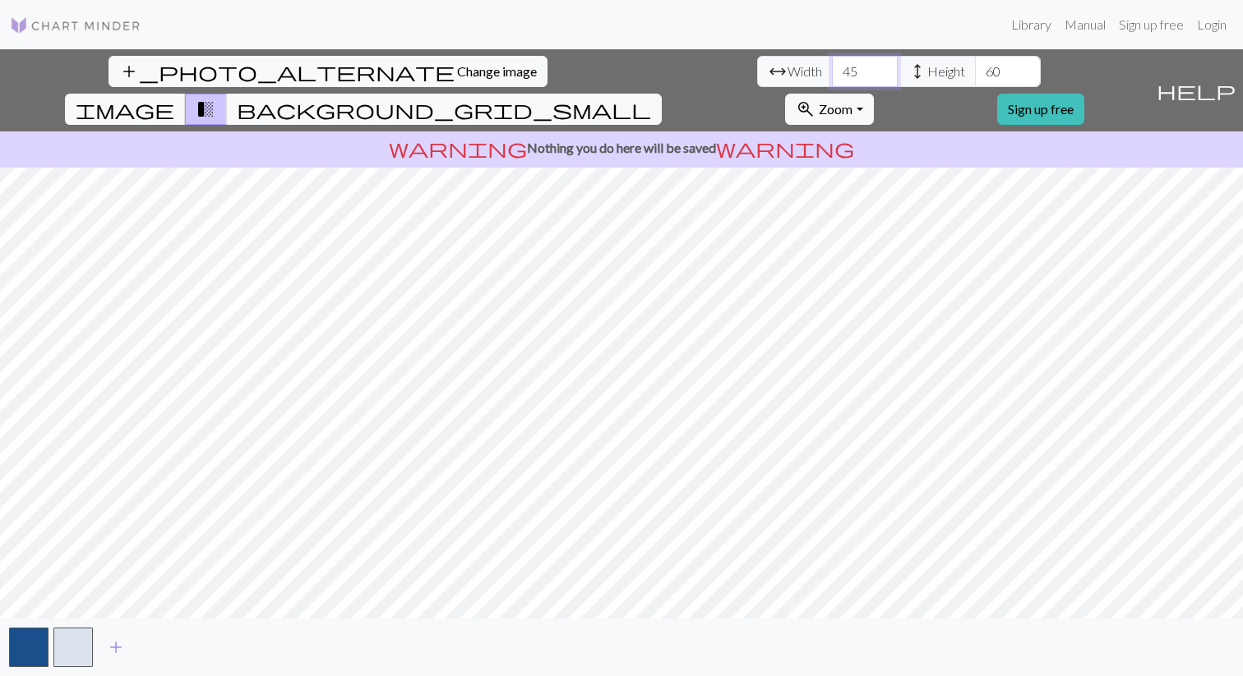
click at [832, 64] on input "46" at bounding box center [865, 71] width 66 height 31
click at [832, 64] on input "47" at bounding box center [865, 71] width 66 height 31
click at [832, 64] on input "48" at bounding box center [865, 71] width 66 height 31
click at [832, 64] on input "49" at bounding box center [865, 71] width 66 height 31
click at [832, 64] on input "50" at bounding box center [865, 71] width 66 height 31
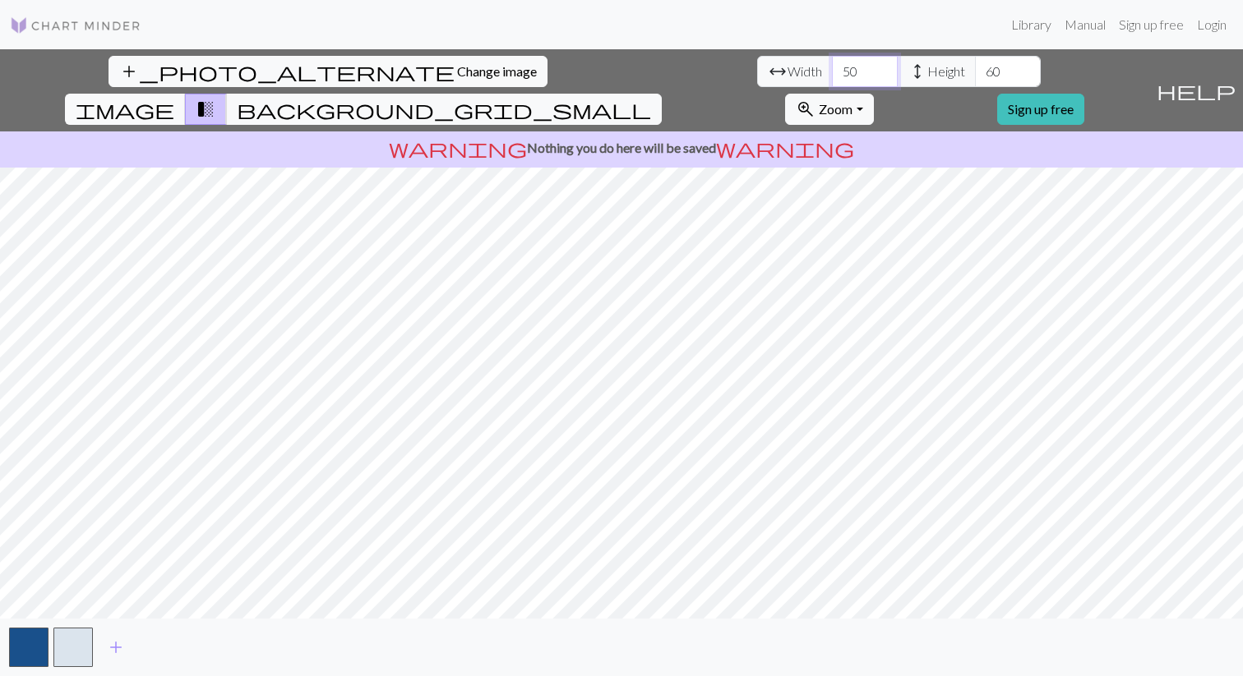
click at [832, 64] on input "51" at bounding box center [865, 71] width 66 height 31
click at [832, 64] on input "52" at bounding box center [865, 71] width 66 height 31
click at [832, 64] on input "53" at bounding box center [865, 71] width 66 height 31
click at [832, 64] on input "54" at bounding box center [865, 71] width 66 height 31
click at [832, 64] on input "55" at bounding box center [865, 71] width 66 height 31
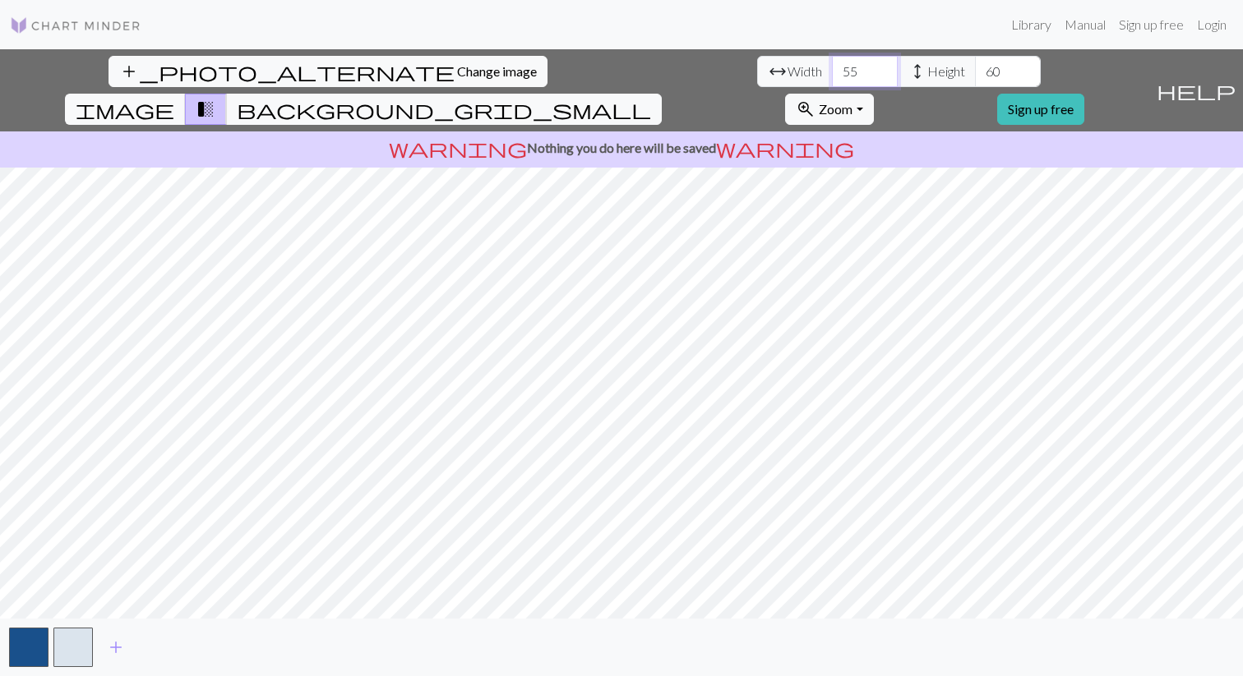
click at [832, 64] on input "56" at bounding box center [865, 71] width 66 height 31
click at [832, 64] on input "57" at bounding box center [865, 71] width 66 height 31
click at [832, 64] on input "58" at bounding box center [865, 71] width 66 height 31
click at [832, 64] on input "59" at bounding box center [865, 71] width 66 height 31
type input "60"
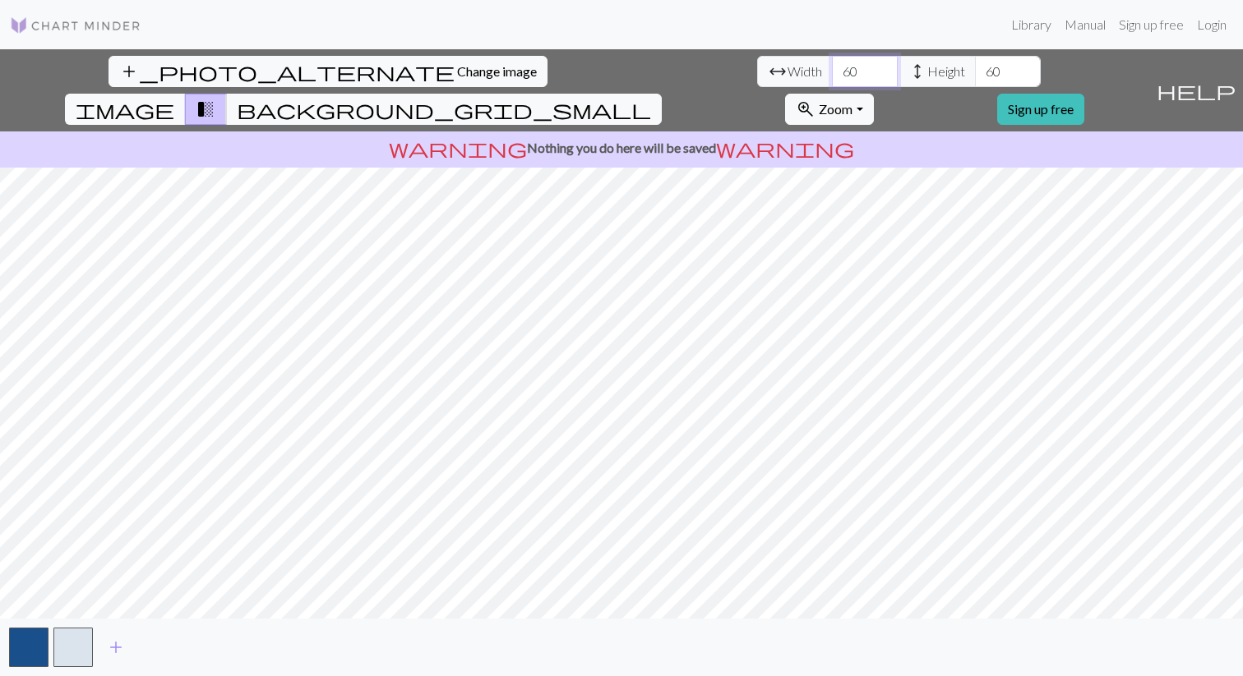
click at [832, 64] on input "60" at bounding box center [865, 71] width 66 height 31
click at [174, 98] on span "image" at bounding box center [125, 109] width 99 height 23
click at [215, 98] on span "transition_fade" at bounding box center [206, 109] width 20 height 23
click at [651, 98] on span "background_grid_small" at bounding box center [444, 109] width 414 height 23
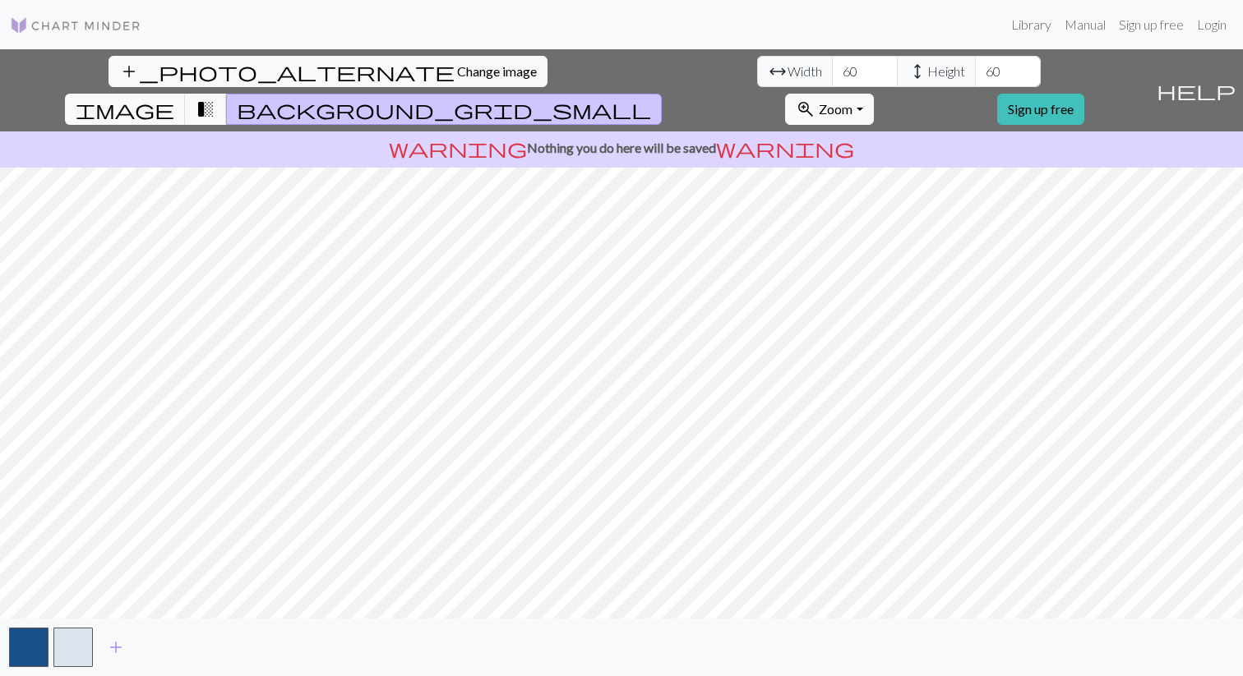
click at [651, 98] on span "background_grid_small" at bounding box center [444, 109] width 414 height 23
click at [215, 98] on span "transition_fade" at bounding box center [206, 109] width 20 height 23
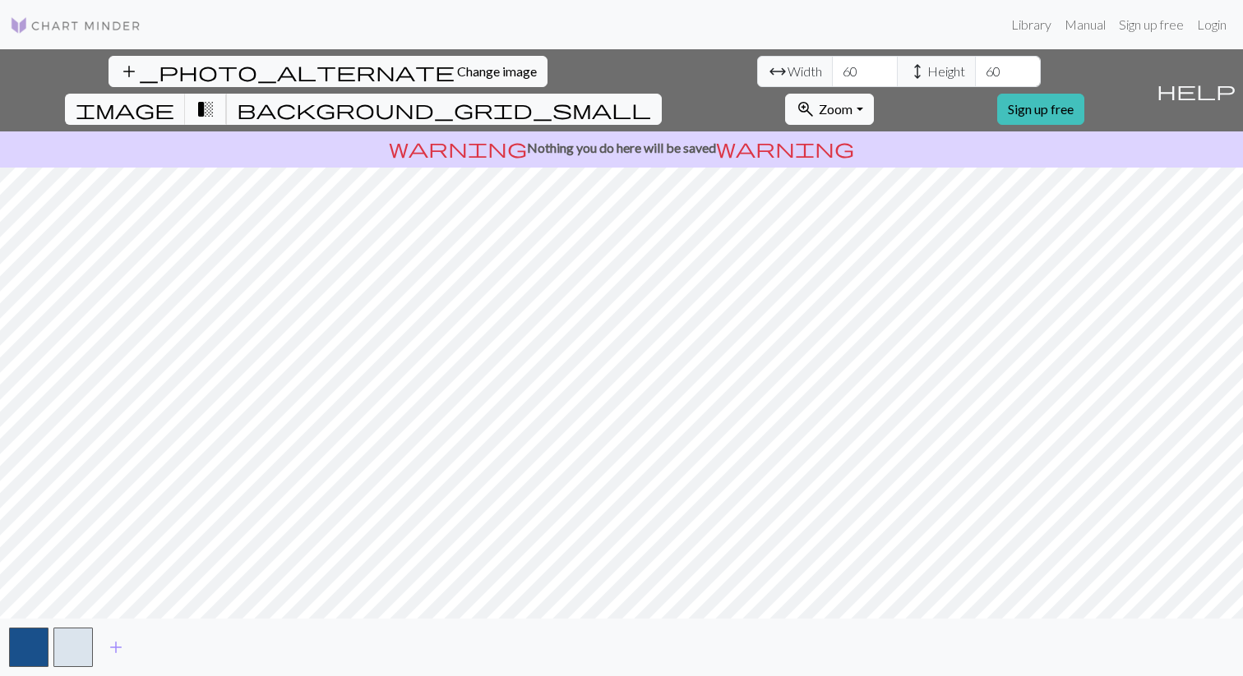
click at [215, 98] on span "transition_fade" at bounding box center [206, 109] width 20 height 23
click at [174, 98] on span "image" at bounding box center [125, 109] width 99 height 23
click at [215, 98] on span "transition_fade" at bounding box center [206, 109] width 20 height 23
click at [651, 98] on span "background_grid_small" at bounding box center [444, 109] width 414 height 23
